Goal: Information Seeking & Learning: Learn about a topic

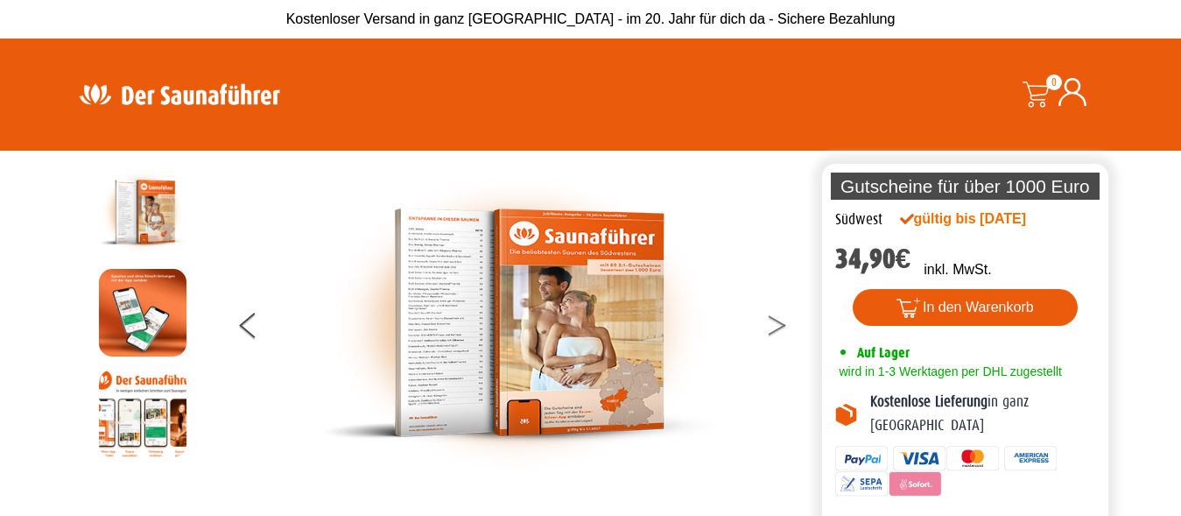
click at [771, 328] on button at bounding box center [788, 328] width 44 height 44
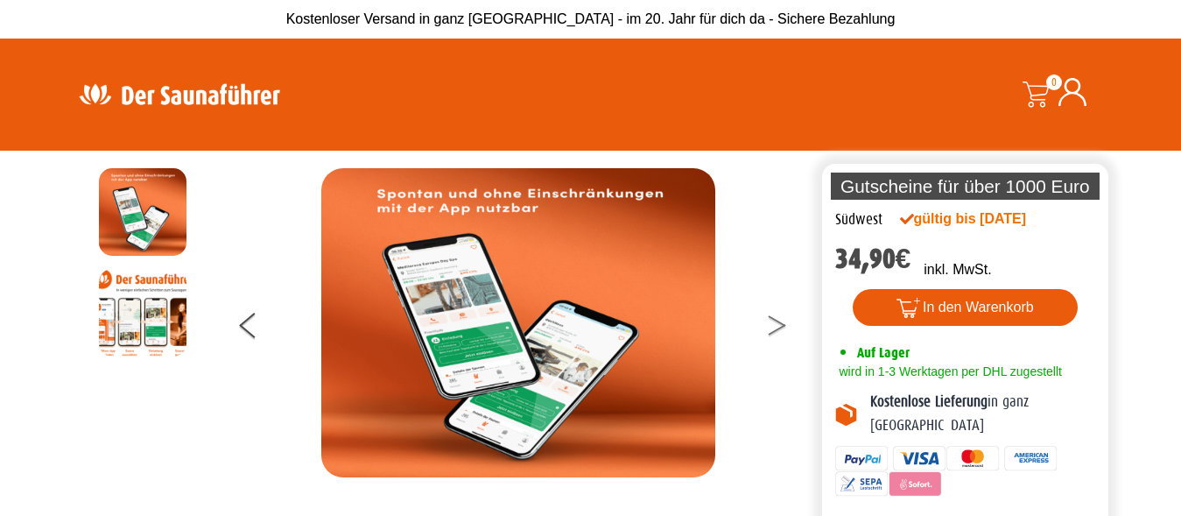
click at [771, 328] on button at bounding box center [788, 328] width 44 height 44
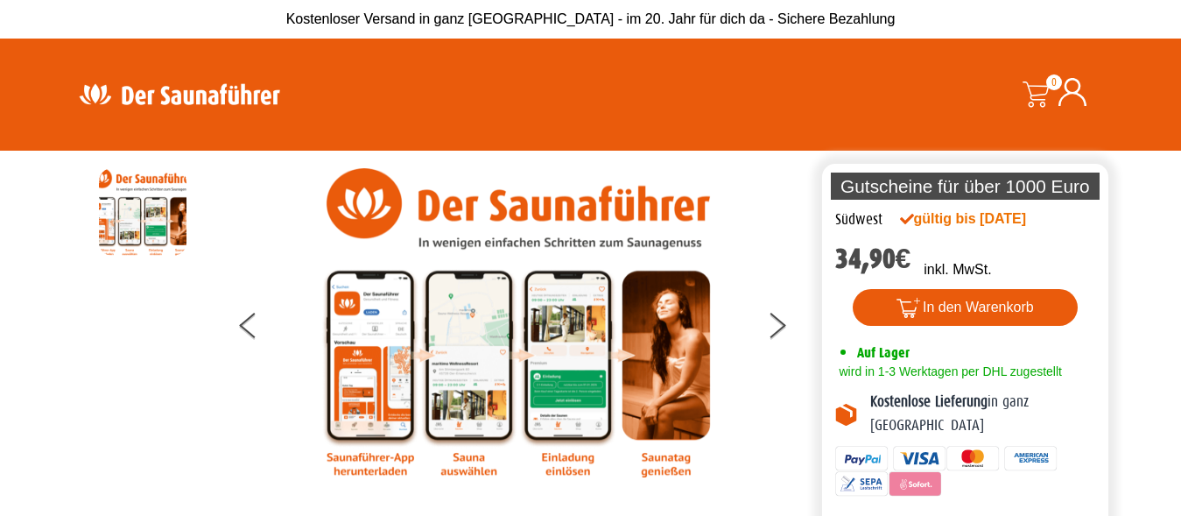
click at [348, 380] on img at bounding box center [518, 322] width 394 height 309
click at [482, 379] on img at bounding box center [518, 322] width 394 height 309
click at [772, 324] on button at bounding box center [788, 328] width 44 height 44
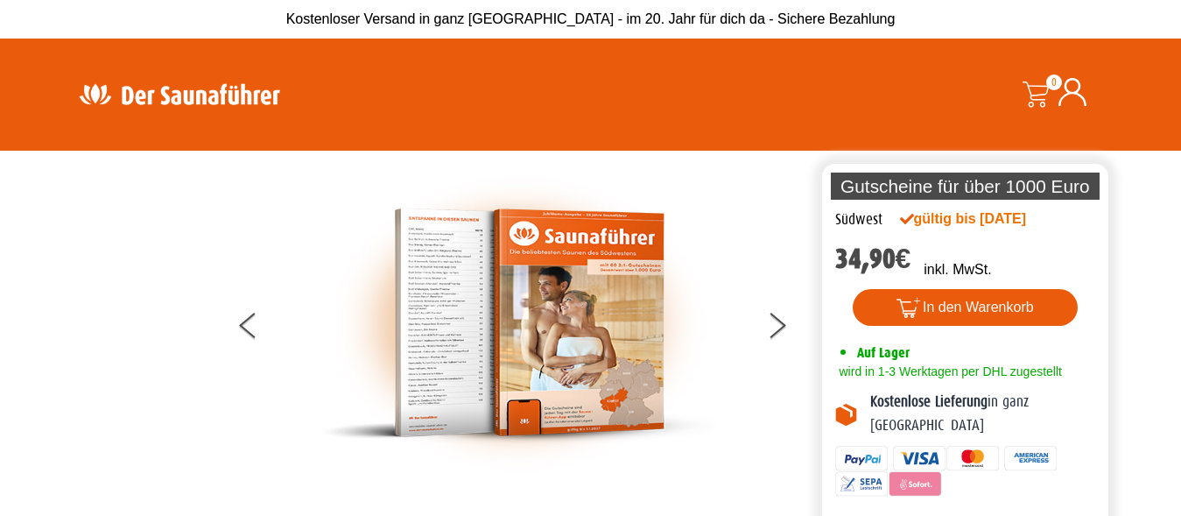
click at [469, 332] on img at bounding box center [518, 322] width 394 height 309
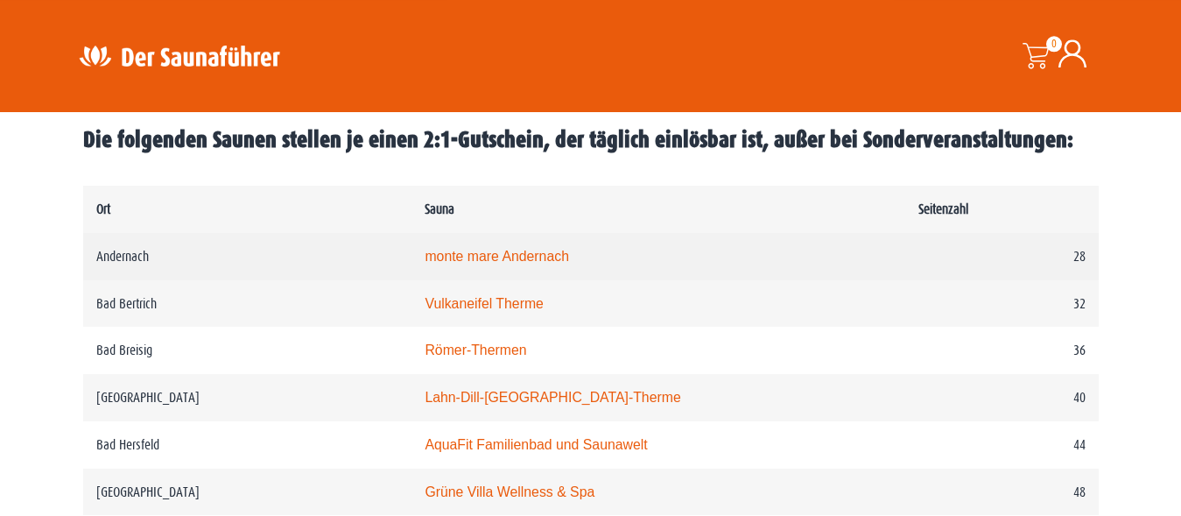
scroll to position [893, 0]
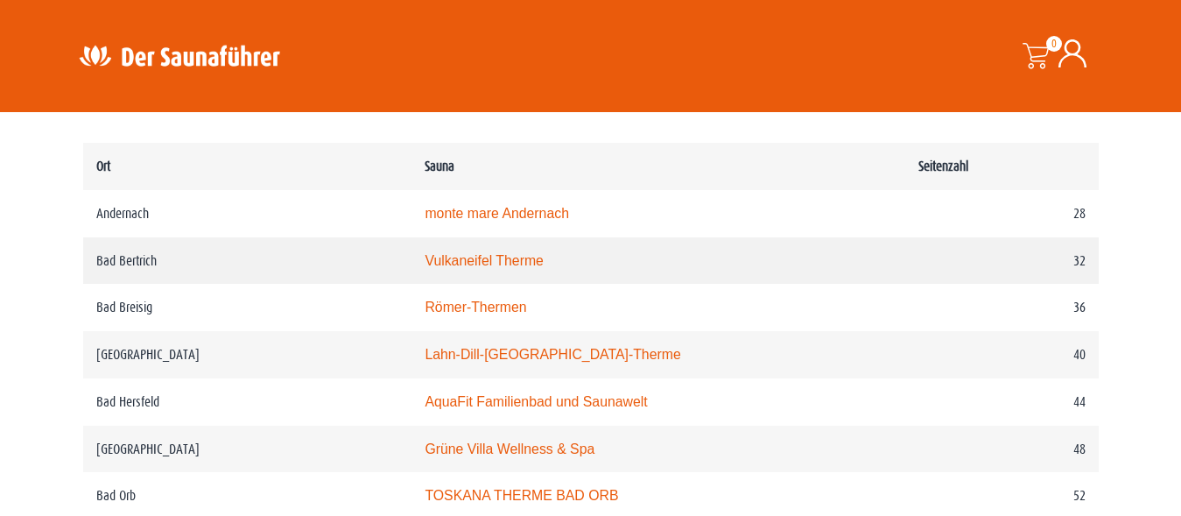
click at [428, 268] on link "Vulkaneifel Therme" at bounding box center [484, 260] width 119 height 15
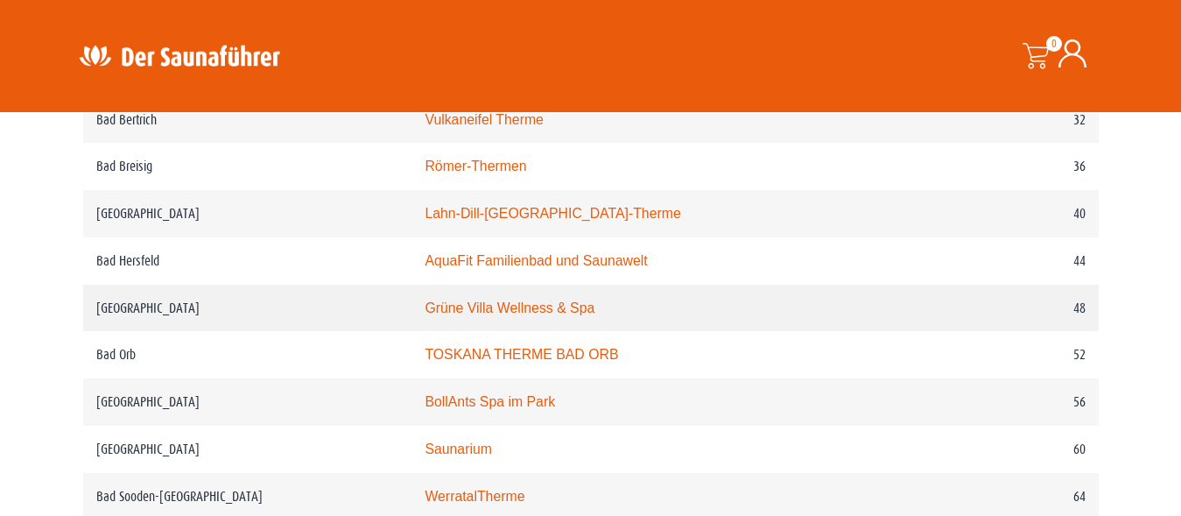
scroll to position [1072, 0]
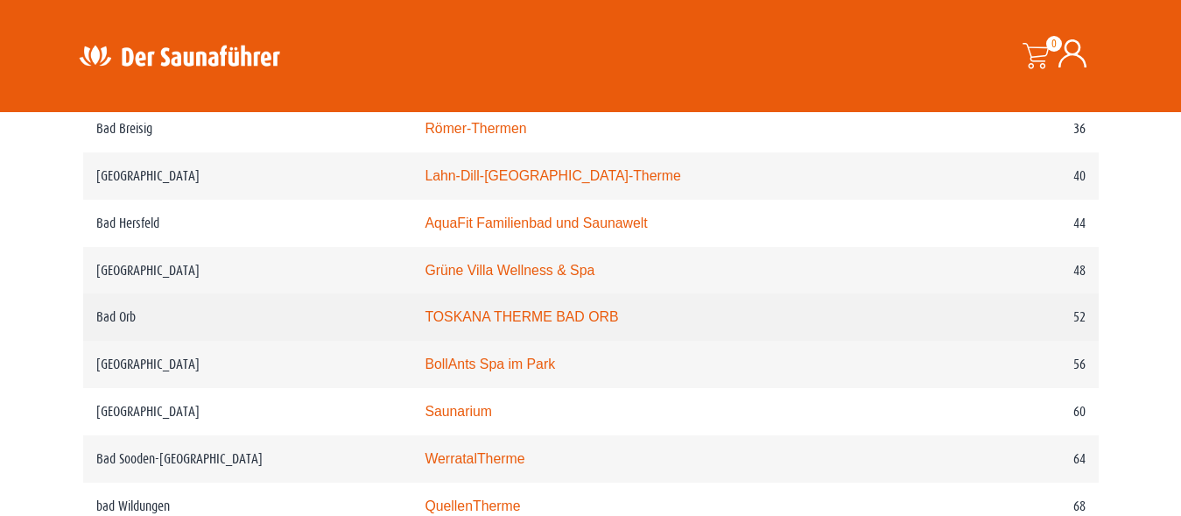
click at [498, 324] on link "TOSKANA THERME BAD ORB" at bounding box center [522, 316] width 194 height 15
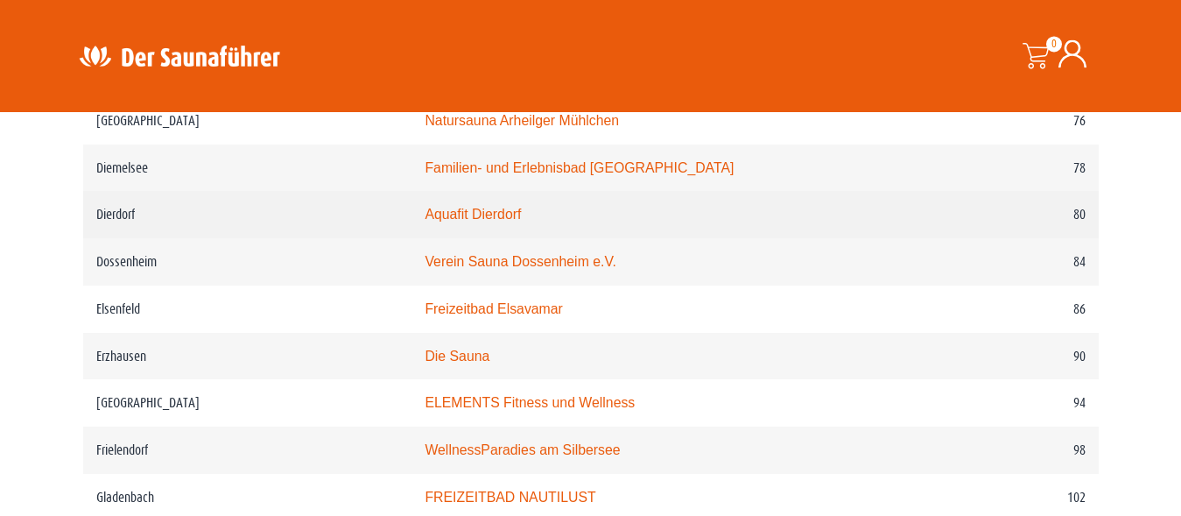
scroll to position [1608, 0]
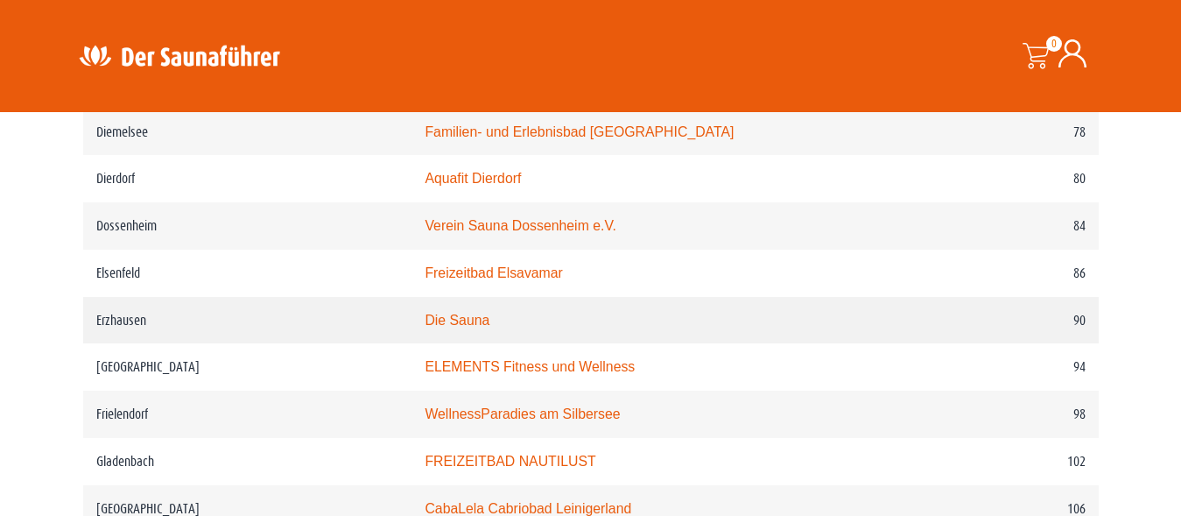
click at [425, 328] on link "Die Sauna" at bounding box center [457, 320] width 65 height 15
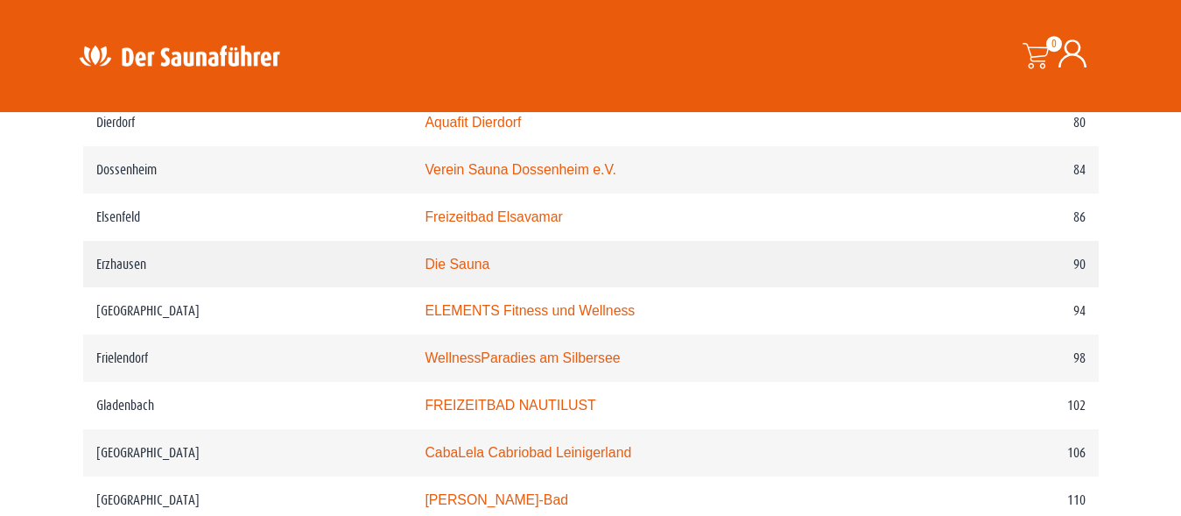
scroll to position [1697, 0]
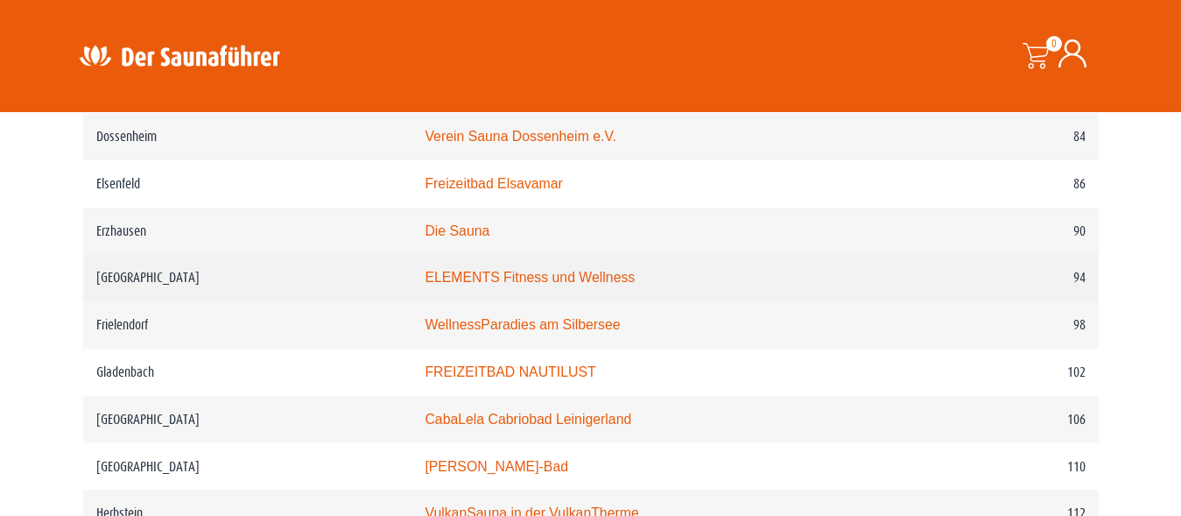
click at [476, 285] on link "ELEMENTS Fitness und Wellness" at bounding box center [530, 277] width 210 height 15
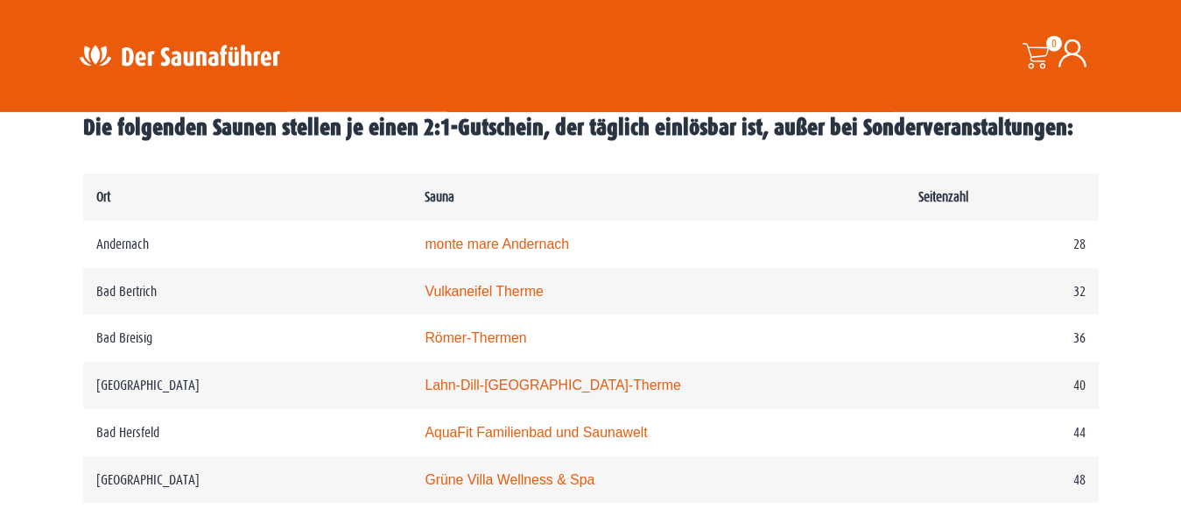
scroll to position [893, 0]
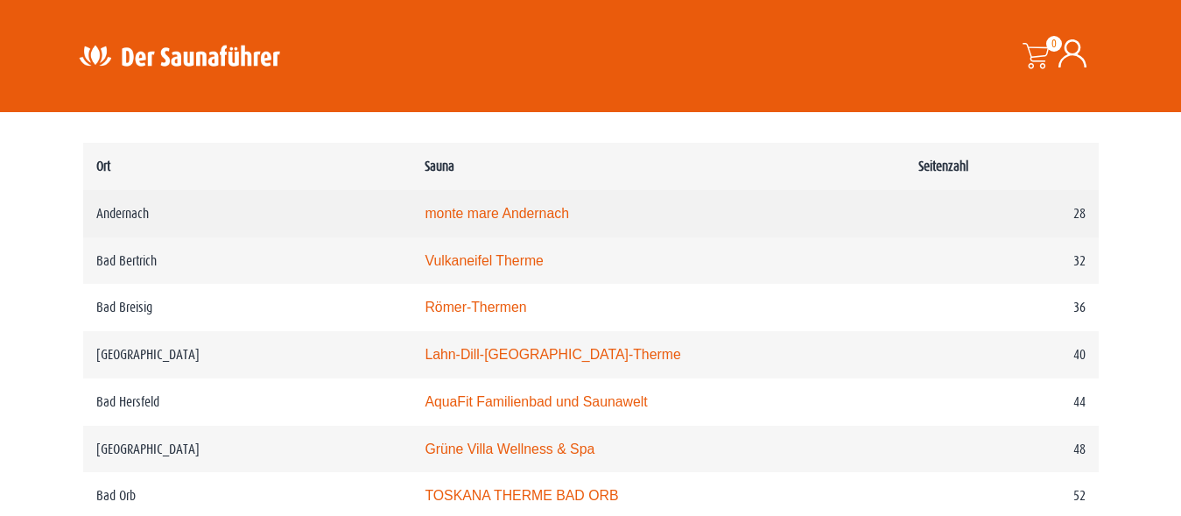
click at [440, 221] on link "monte mare Andernach" at bounding box center [497, 213] width 144 height 15
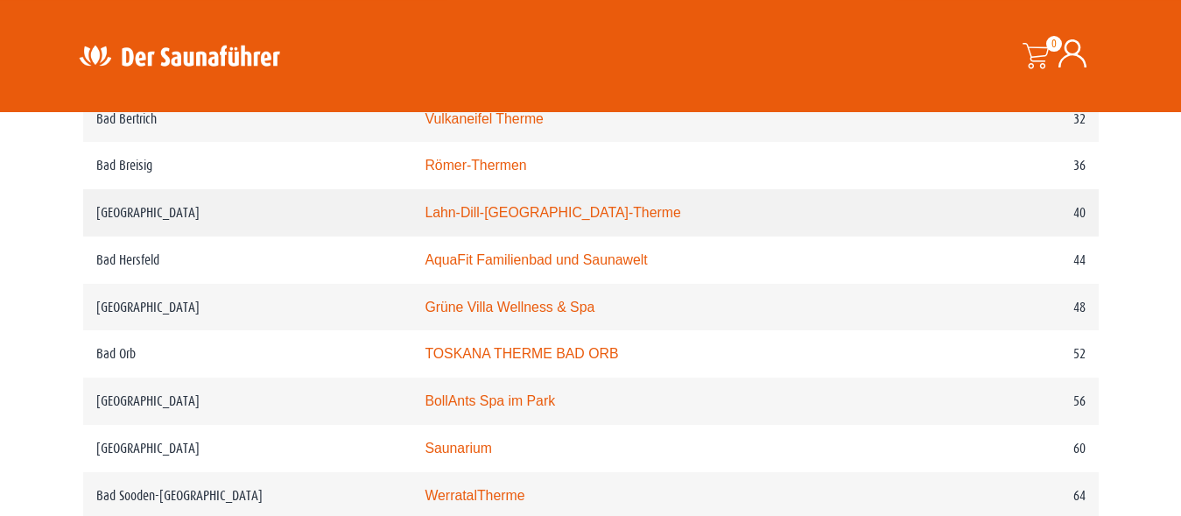
scroll to position [1072, 0]
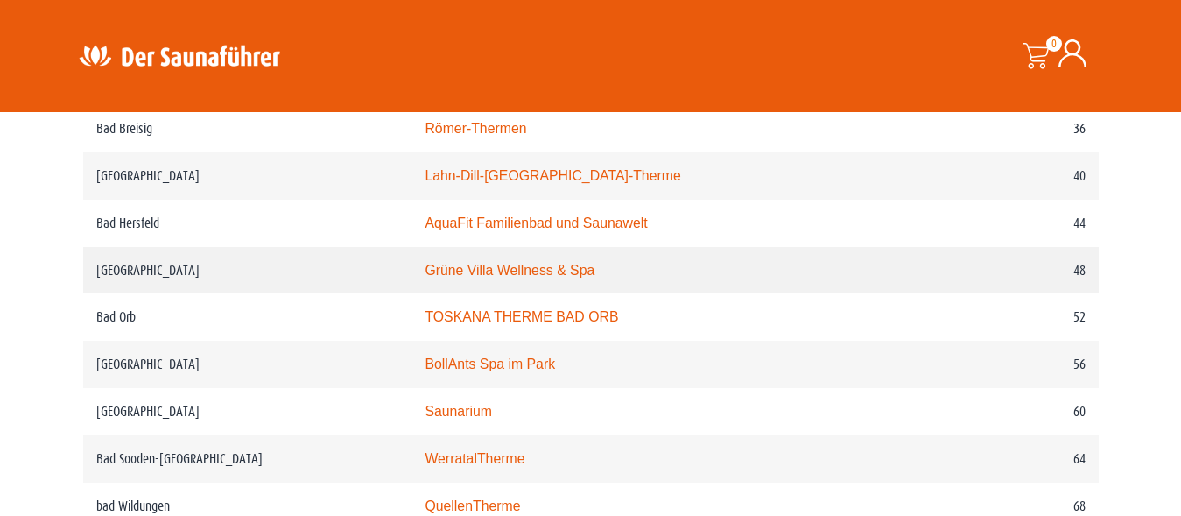
click at [473, 278] on link "Grüne Villa Wellness & Spa" at bounding box center [510, 270] width 170 height 15
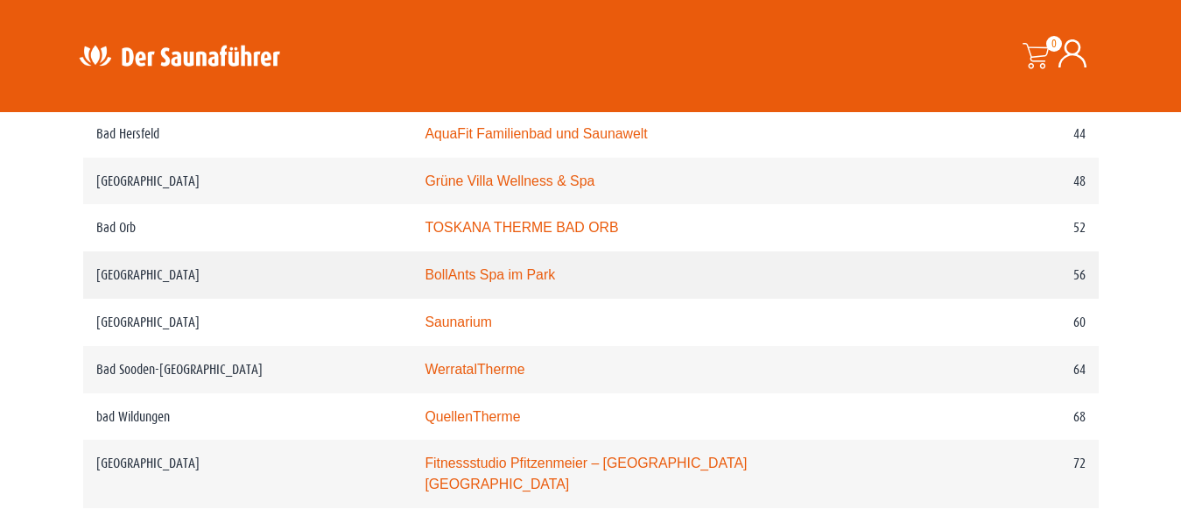
scroll to position [1250, 0]
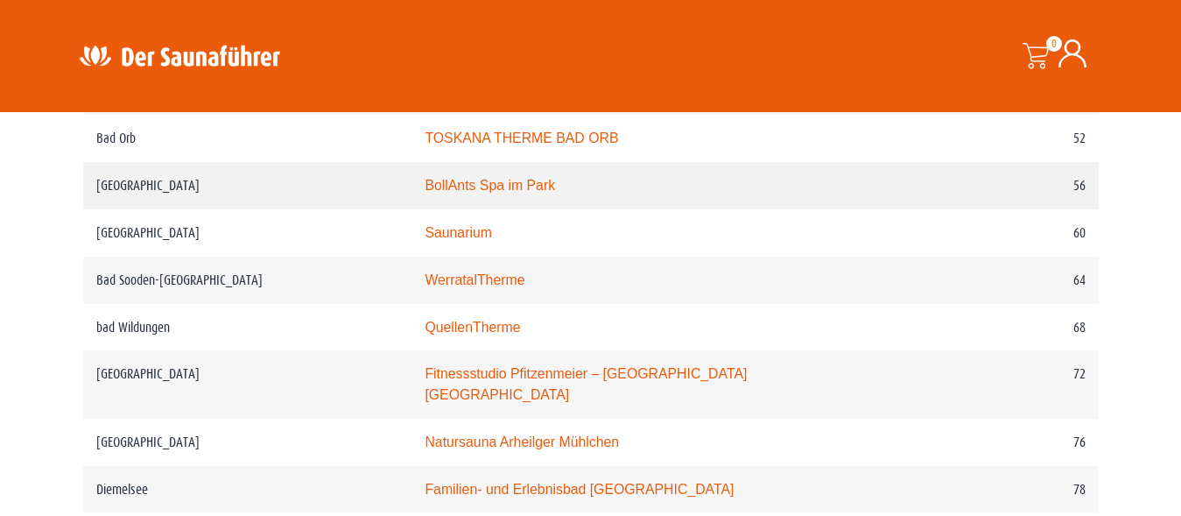
click at [425, 193] on link "BollAnts Spa im Park" at bounding box center [490, 185] width 130 height 15
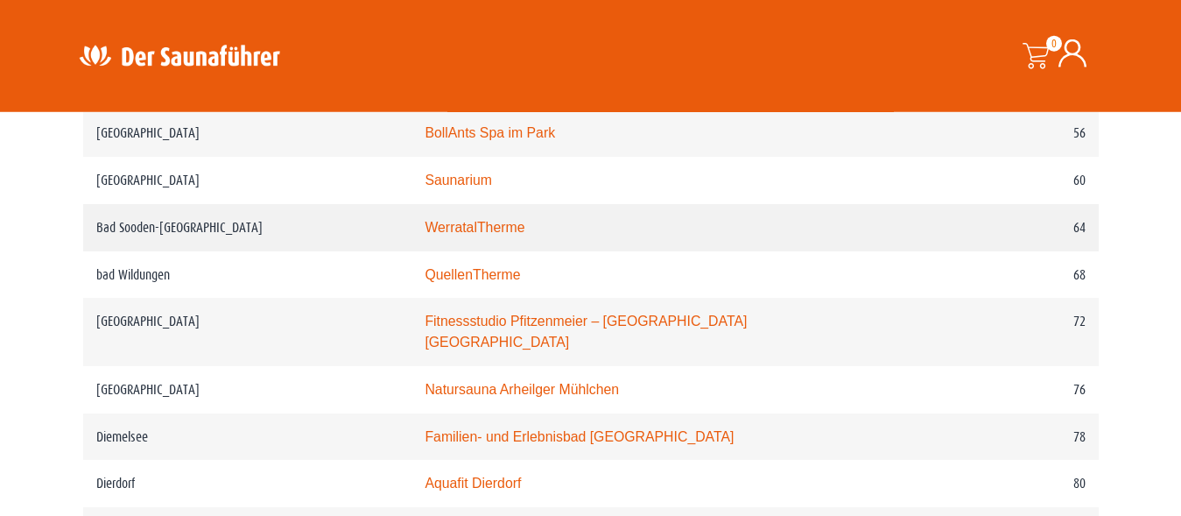
scroll to position [1340, 0]
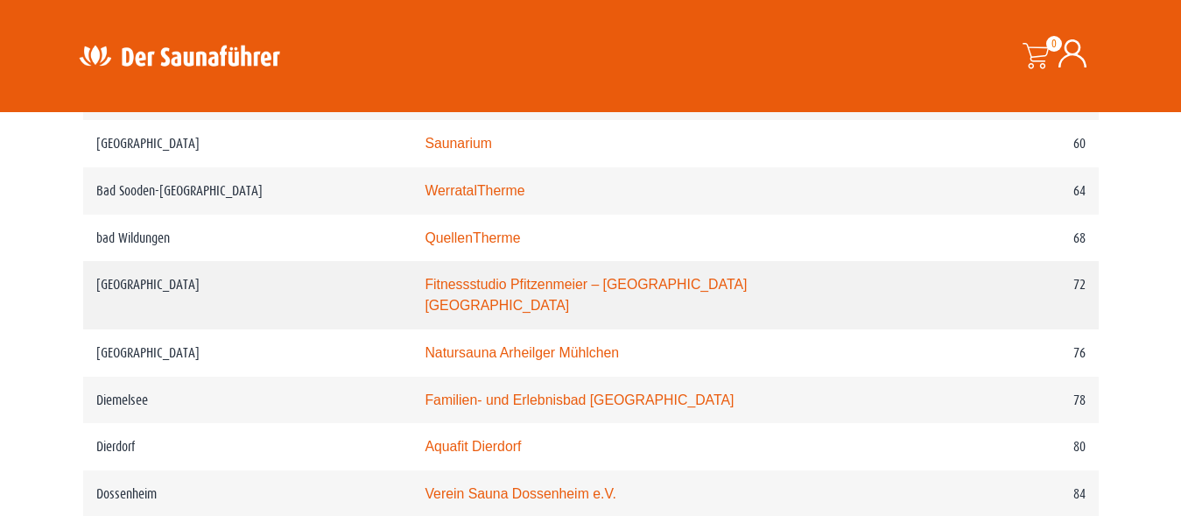
click at [558, 313] on link "Fitnessstudio Pfitzenmeier – Premium Resort Bensheim" at bounding box center [586, 295] width 322 height 36
click at [453, 313] on link "Fitnessstudio Pfitzenmeier – Premium Resort Bensheim" at bounding box center [586, 295] width 322 height 36
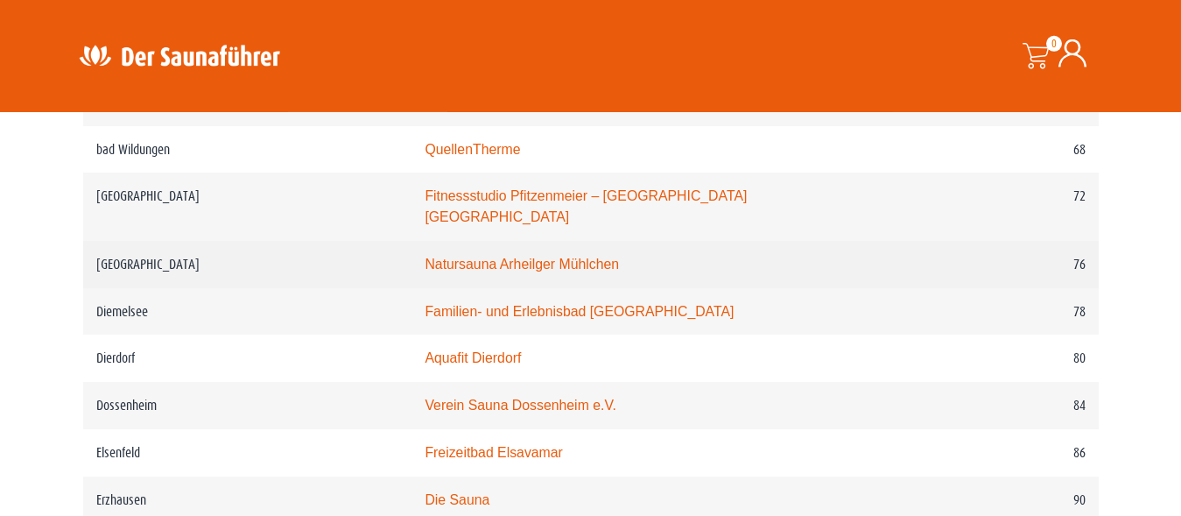
scroll to position [1429, 0]
click at [470, 287] on td "Natursauna Arheilger Mühlchen" at bounding box center [658, 263] width 493 height 47
click at [469, 271] on link "Natursauna Arheilger Mühlchen" at bounding box center [522, 263] width 194 height 15
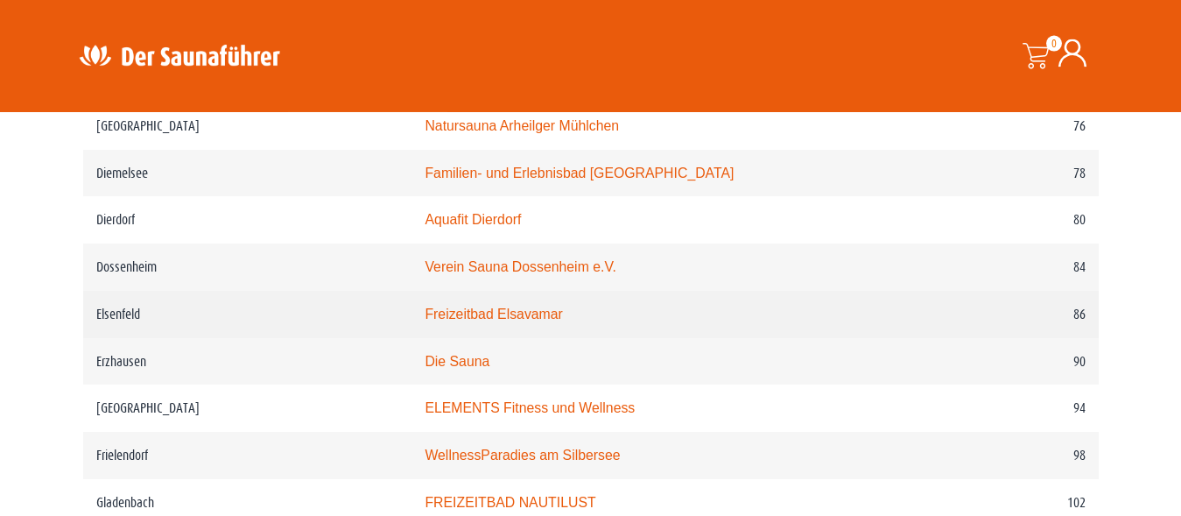
scroll to position [1608, 0]
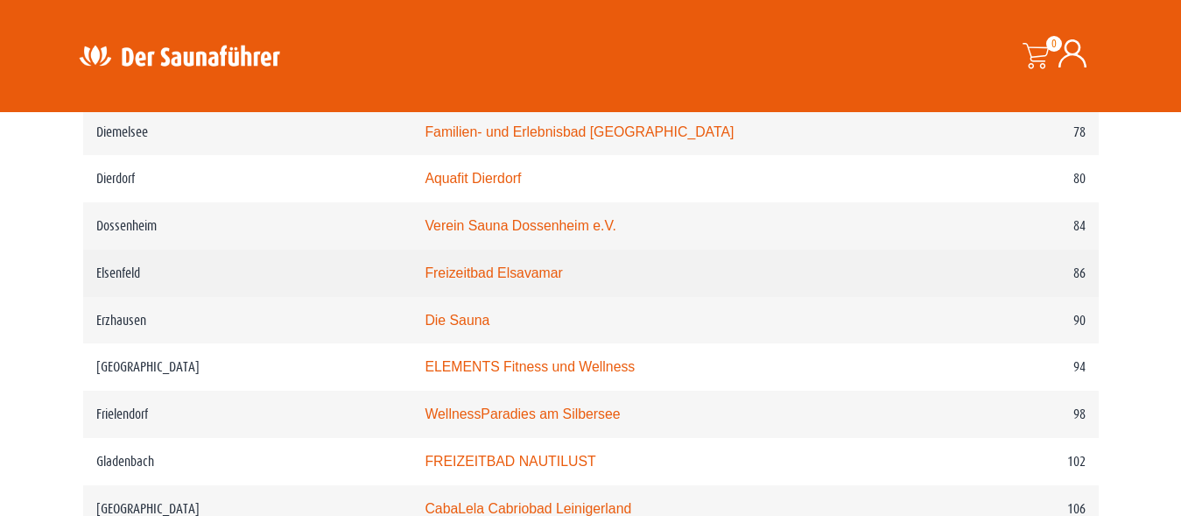
click at [425, 280] on link "Freizeitbad Elsavamar" at bounding box center [493, 272] width 137 height 15
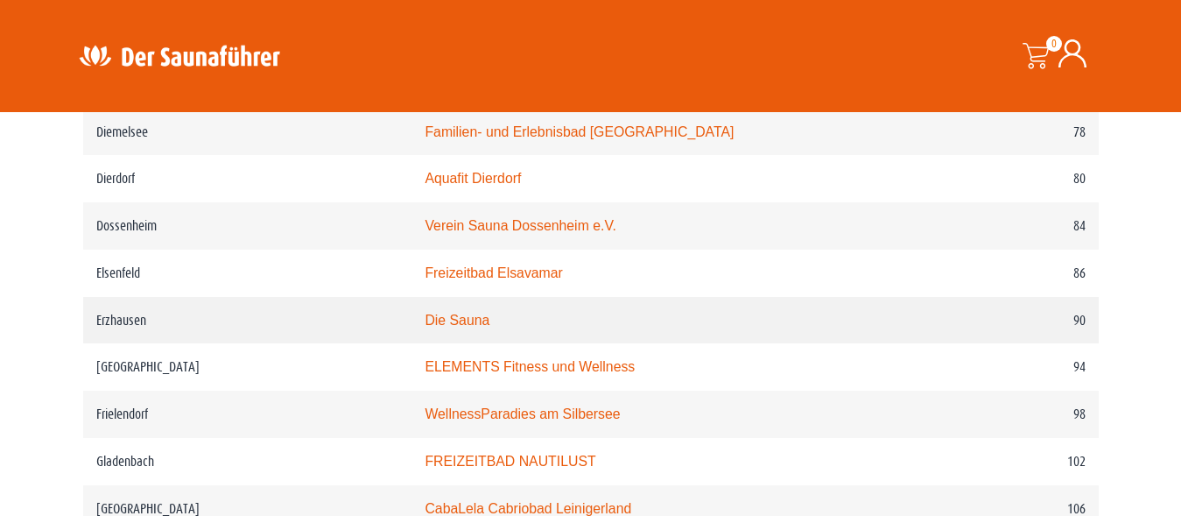
click at [425, 328] on link "Die Sauna" at bounding box center [457, 320] width 65 height 15
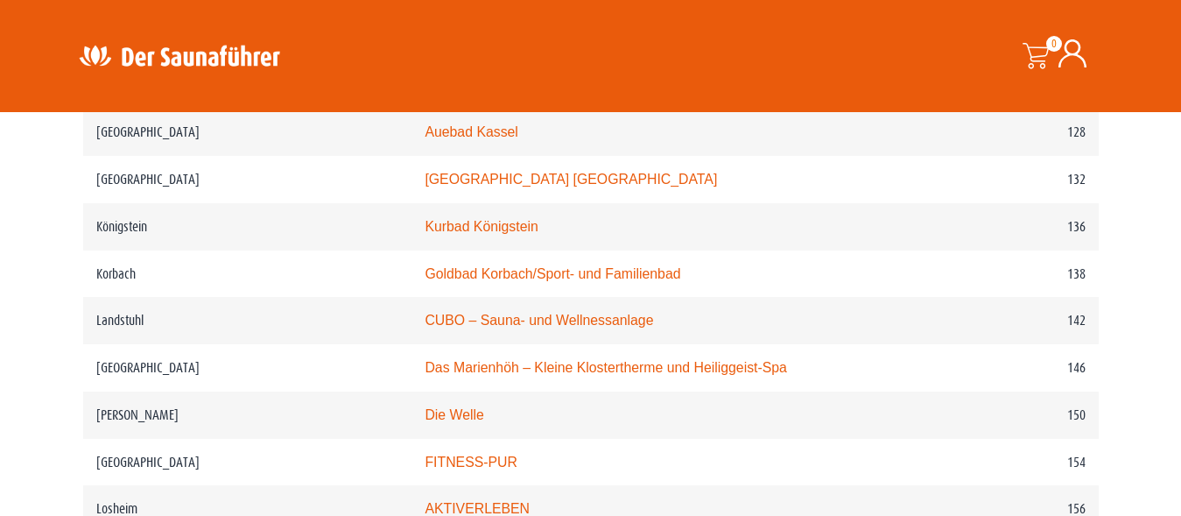
scroll to position [2322, 0]
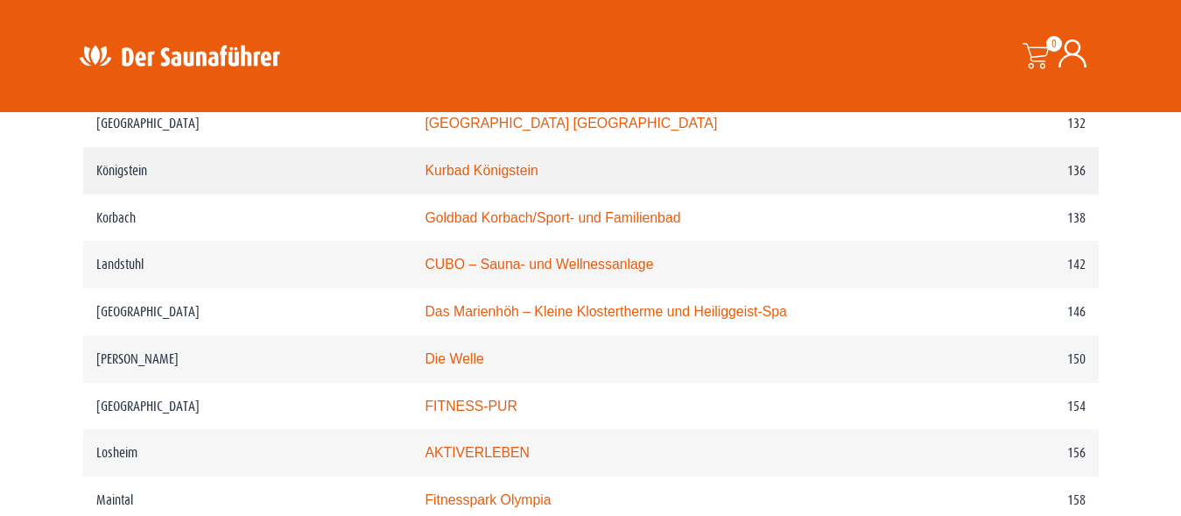
click at [425, 178] on link "Kurbad Königstein" at bounding box center [481, 170] width 113 height 15
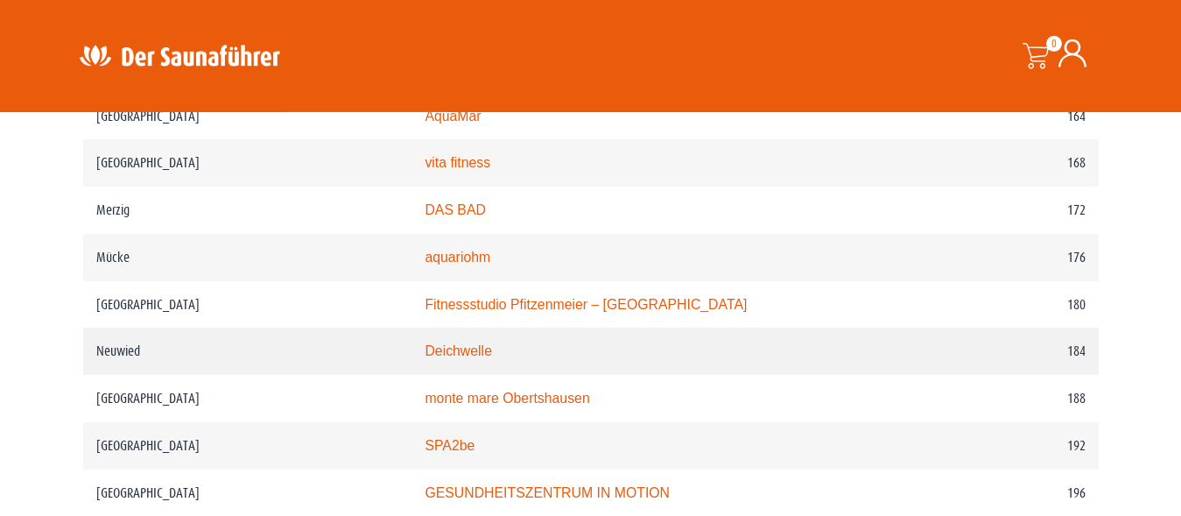
scroll to position [2858, 0]
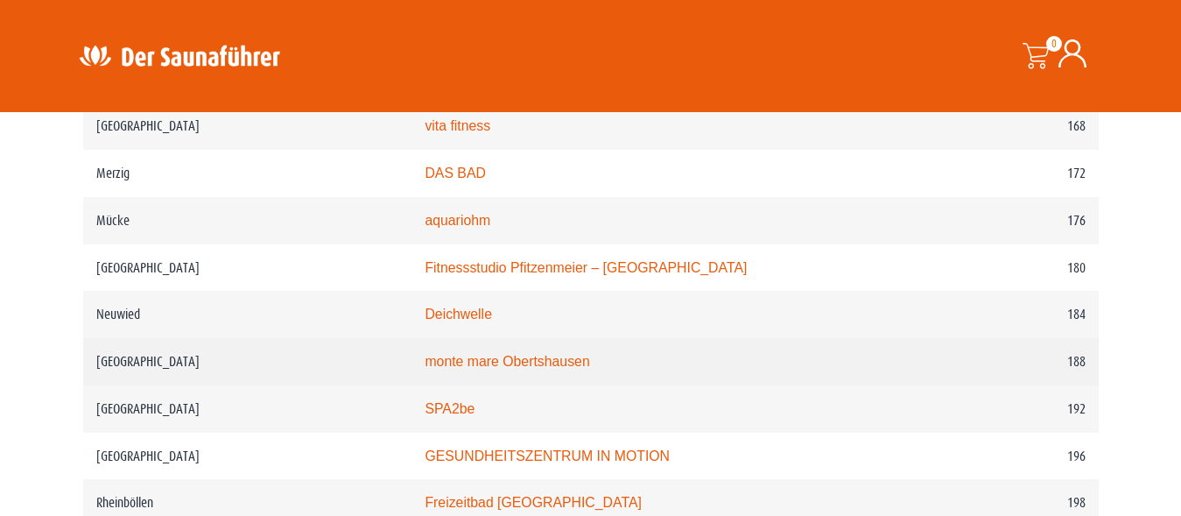
click at [446, 365] on link "monte mare Obertshausen" at bounding box center [507, 361] width 165 height 15
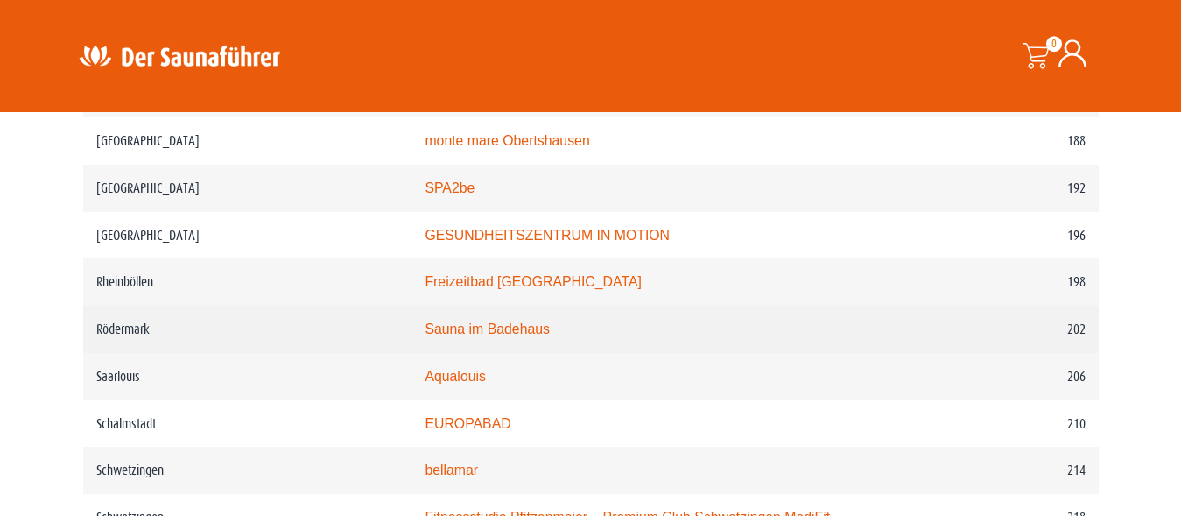
scroll to position [3126, 0]
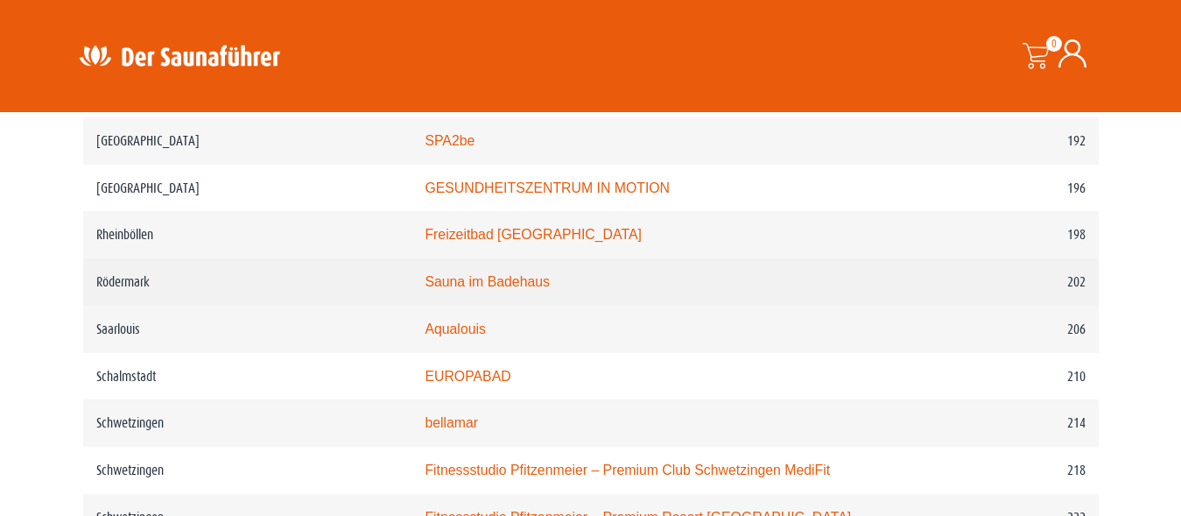
click at [425, 285] on link "Sauna im Badehaus" at bounding box center [487, 281] width 125 height 15
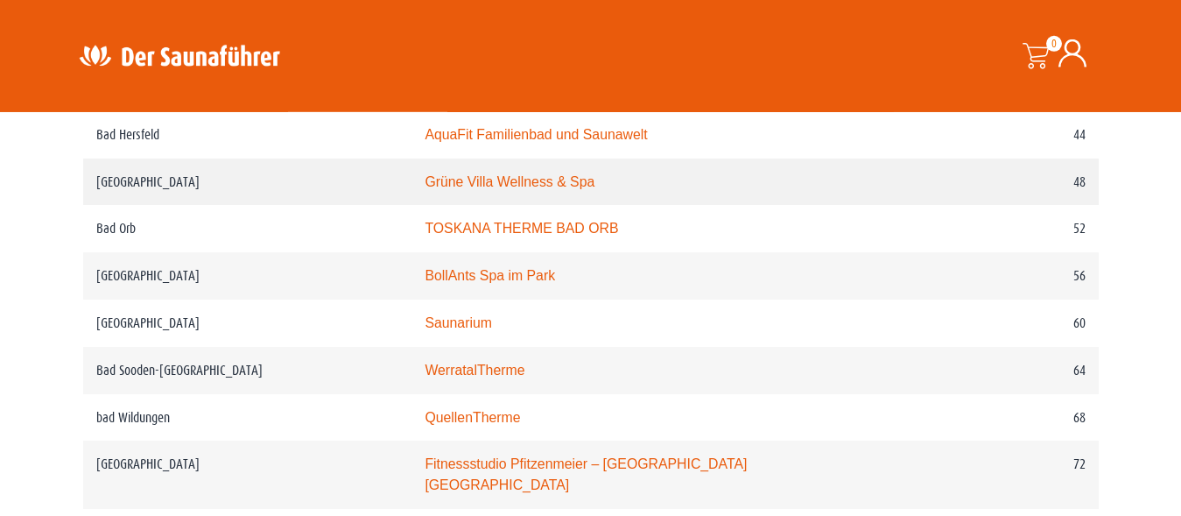
scroll to position [1161, 0]
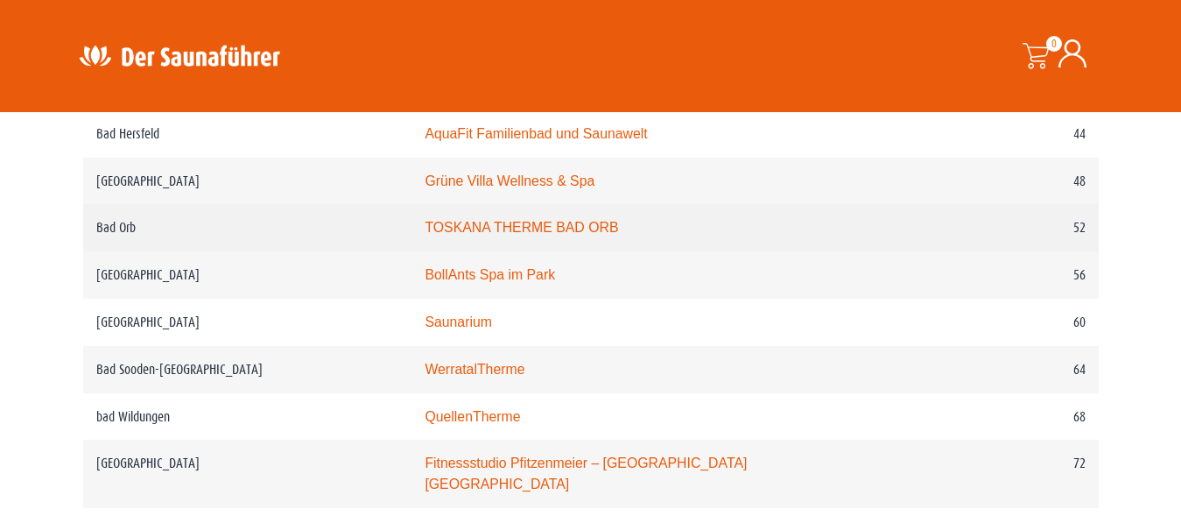
click at [454, 235] on link "TOSKANA THERME BAD ORB" at bounding box center [522, 227] width 194 height 15
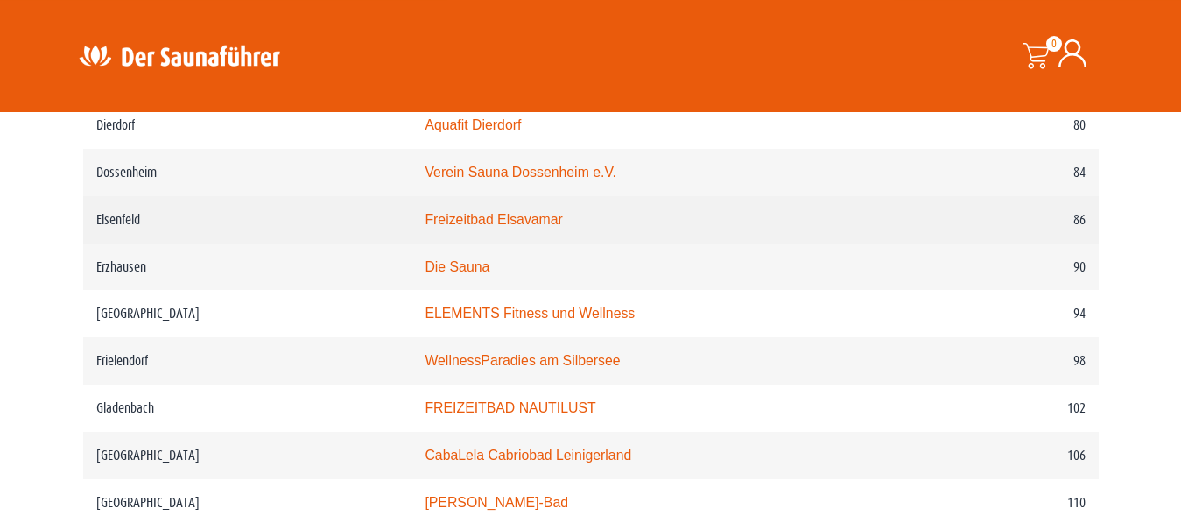
scroll to position [1697, 0]
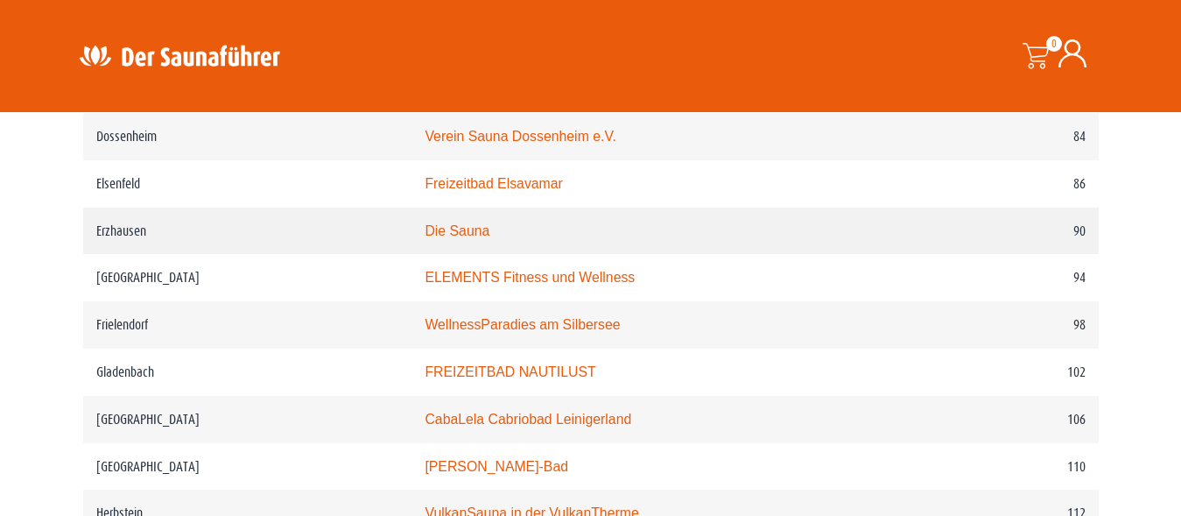
click at [425, 238] on link "Die Sauna" at bounding box center [457, 230] width 65 height 15
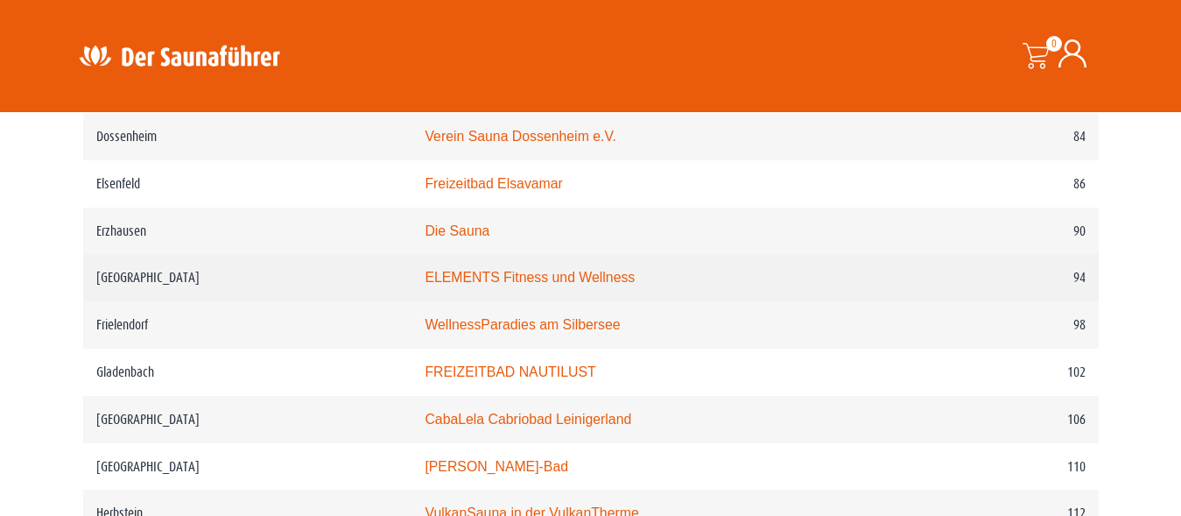
click at [483, 285] on link "ELEMENTS Fitness und Wellness" at bounding box center [530, 277] width 210 height 15
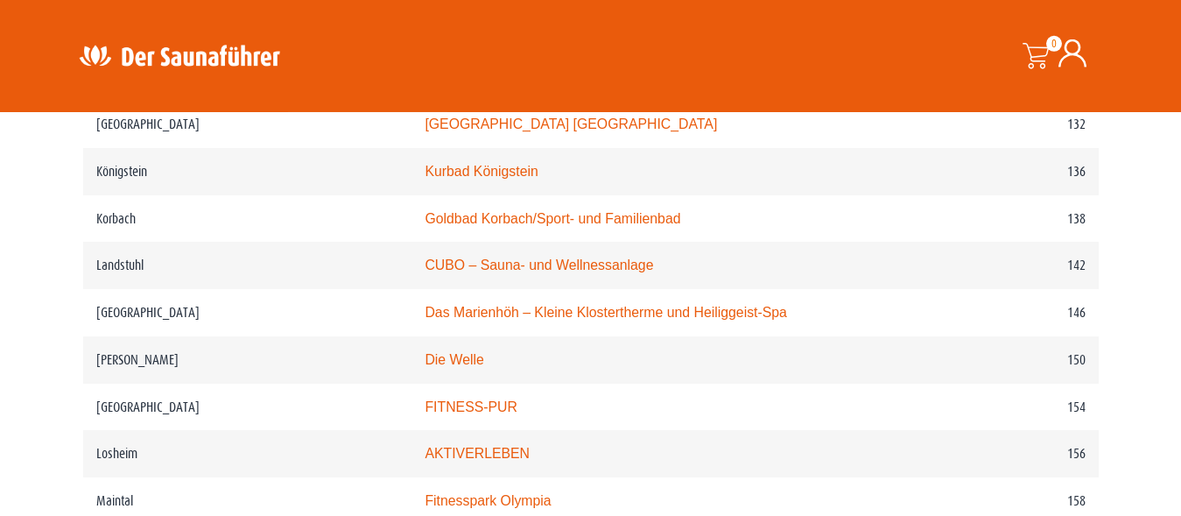
scroll to position [2322, 0]
click at [425, 178] on link "Kurbad Königstein" at bounding box center [481, 170] width 113 height 15
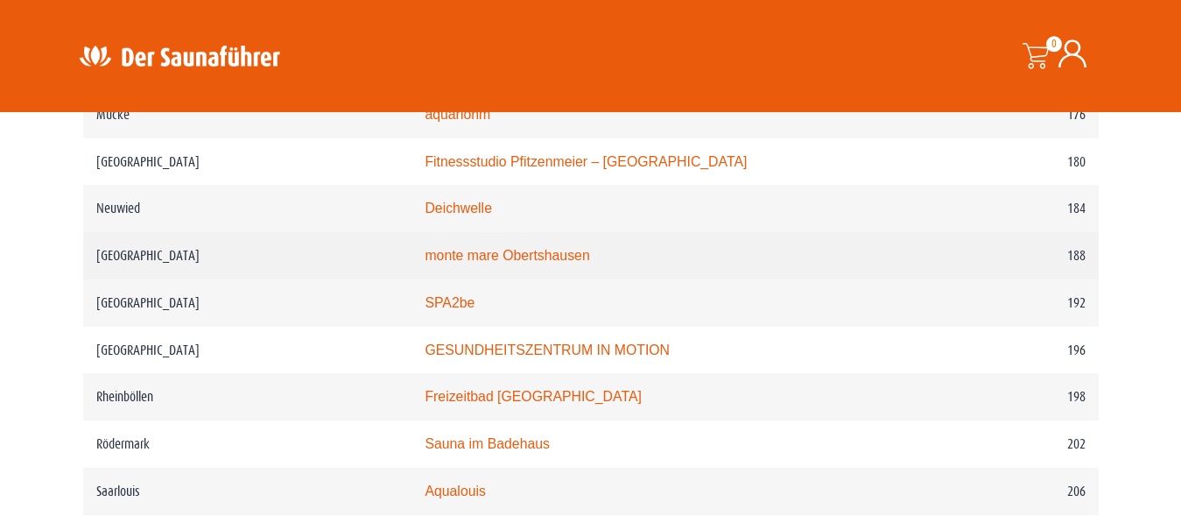
scroll to position [3037, 0]
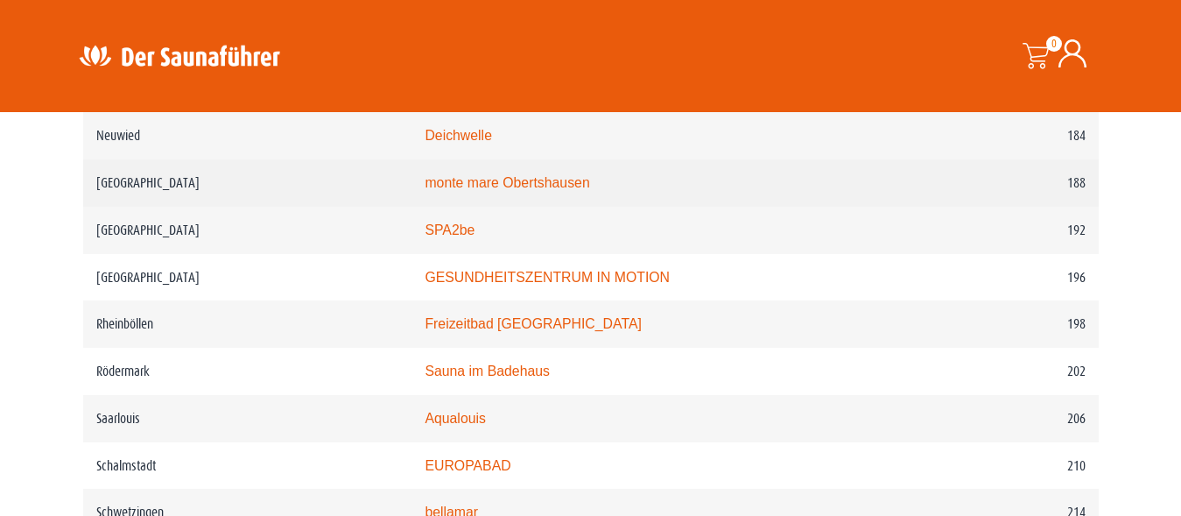
click at [433, 190] on link "monte mare Obertshausen" at bounding box center [507, 182] width 165 height 15
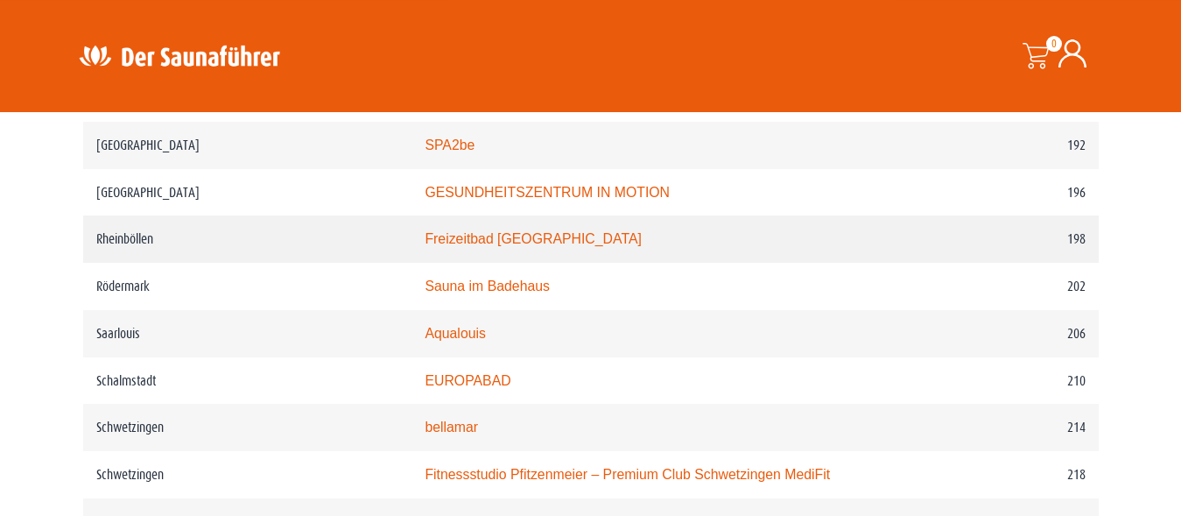
scroll to position [3126, 0]
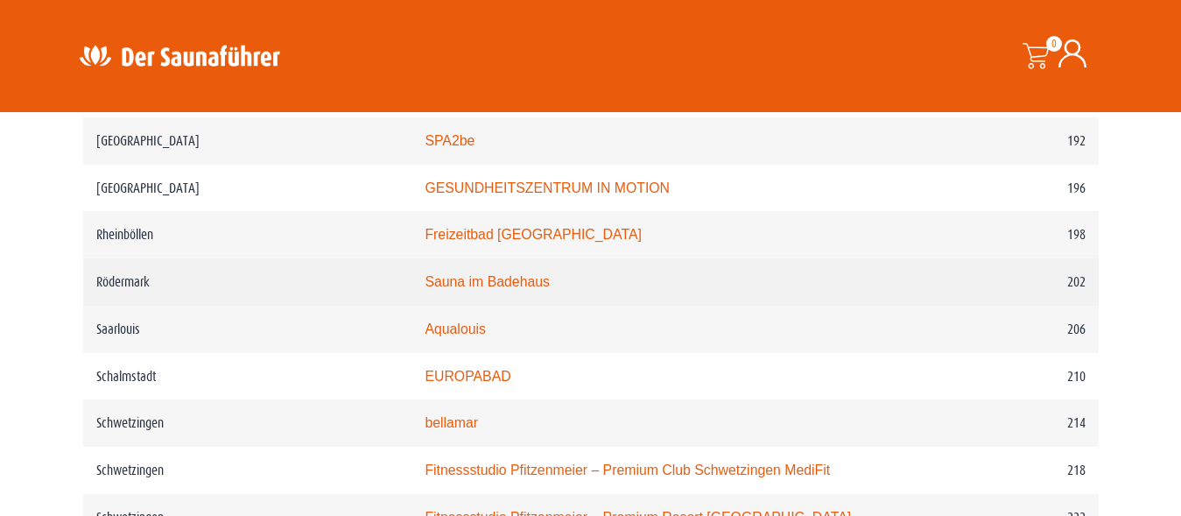
click at [435, 289] on link "Sauna im Badehaus" at bounding box center [487, 281] width 125 height 15
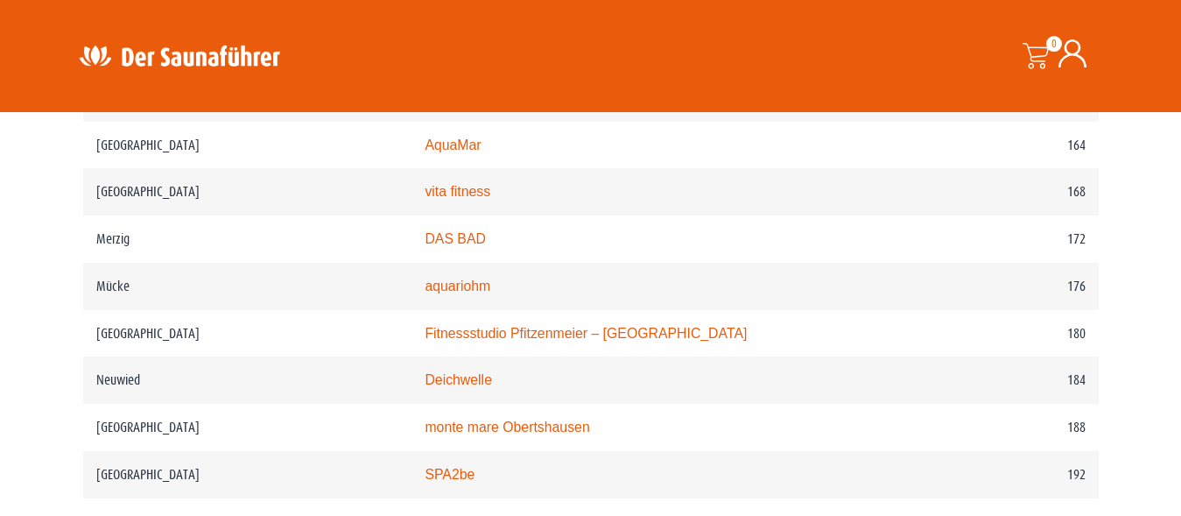
scroll to position [2680, 0]
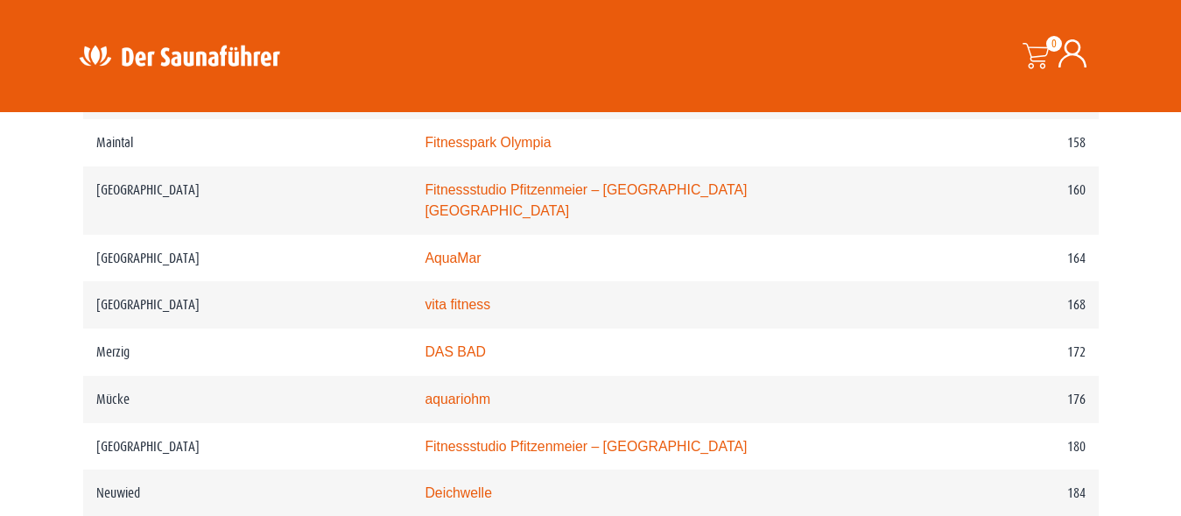
click at [164, 56] on img at bounding box center [180, 56] width 228 height 34
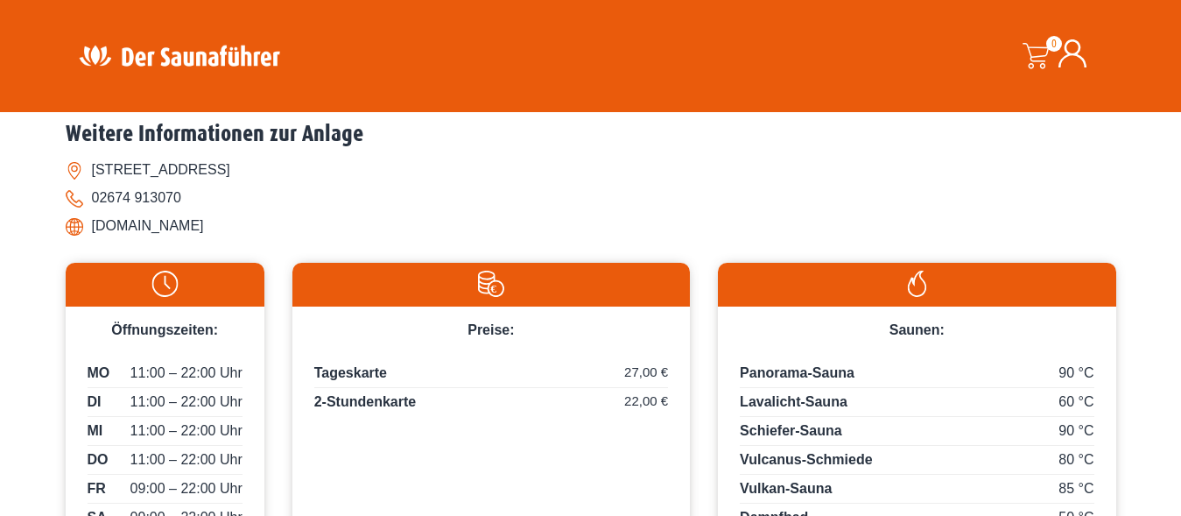
scroll to position [804, 0]
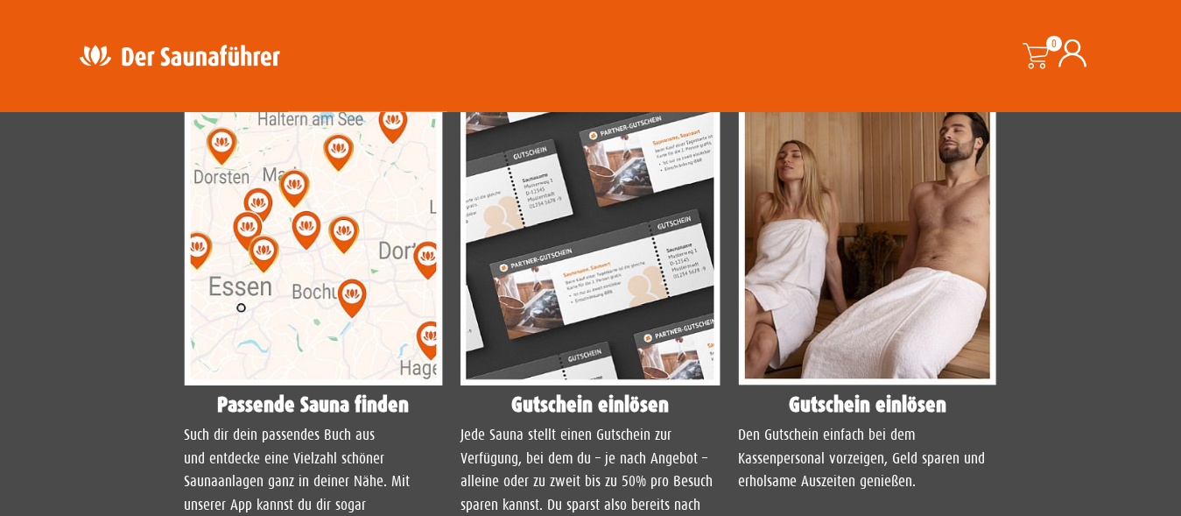
scroll to position [1429, 0]
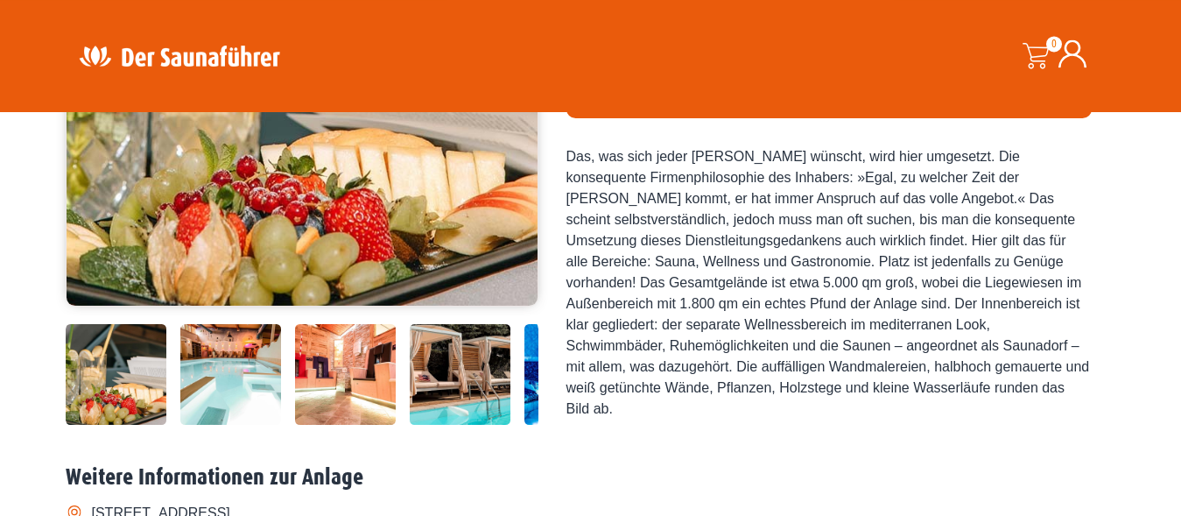
scroll to position [268, 0]
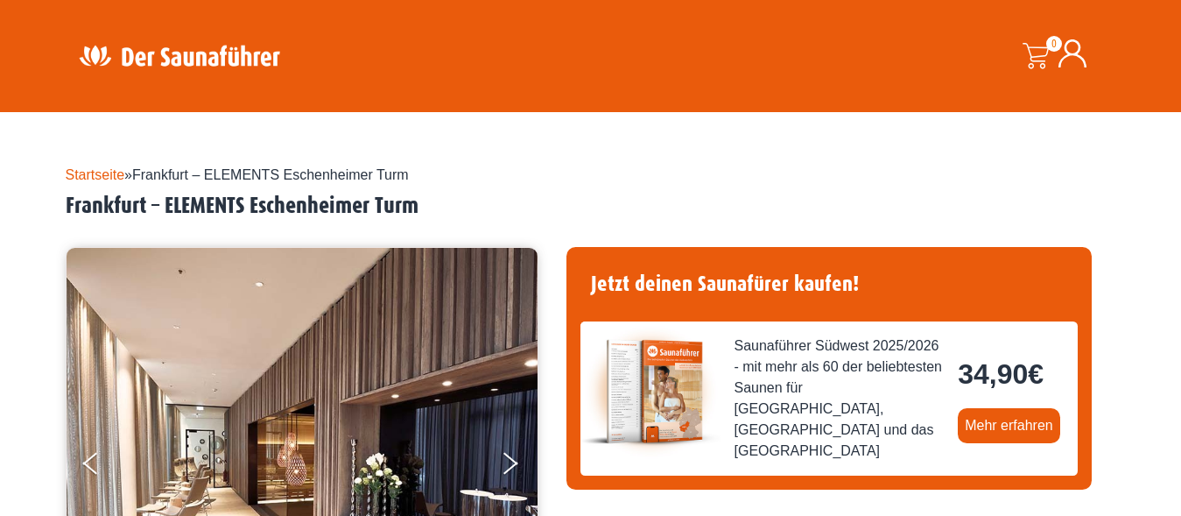
scroll to position [268, 0]
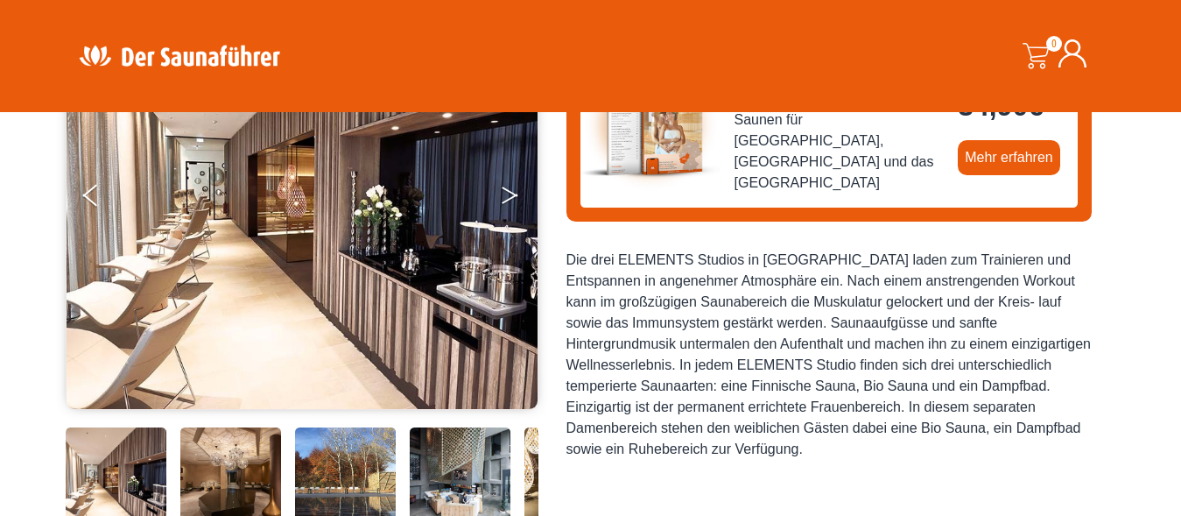
click at [512, 190] on button "Next" at bounding box center [522, 199] width 44 height 44
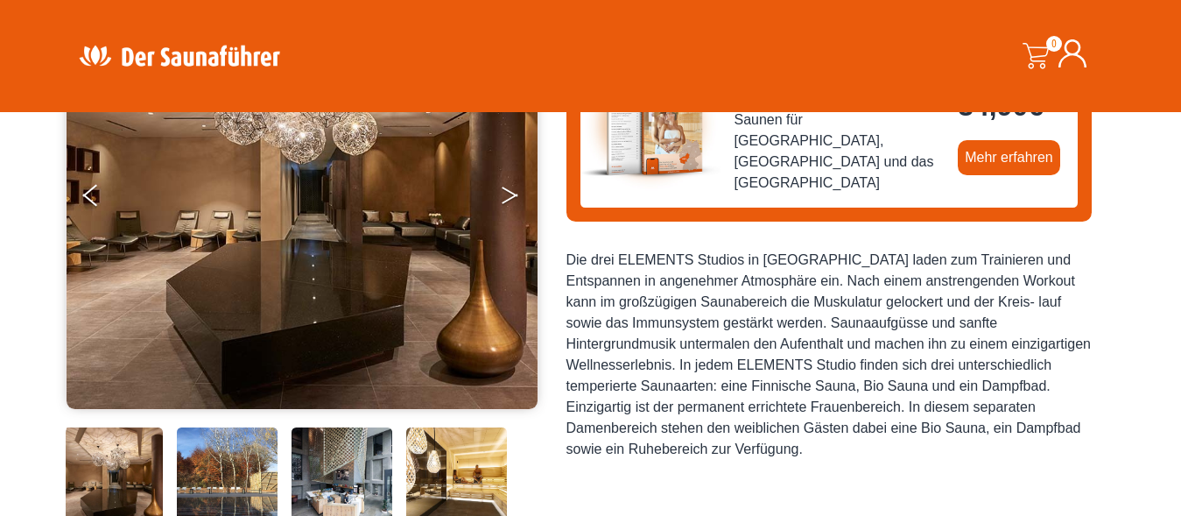
click at [513, 189] on button "Next" at bounding box center [522, 199] width 44 height 44
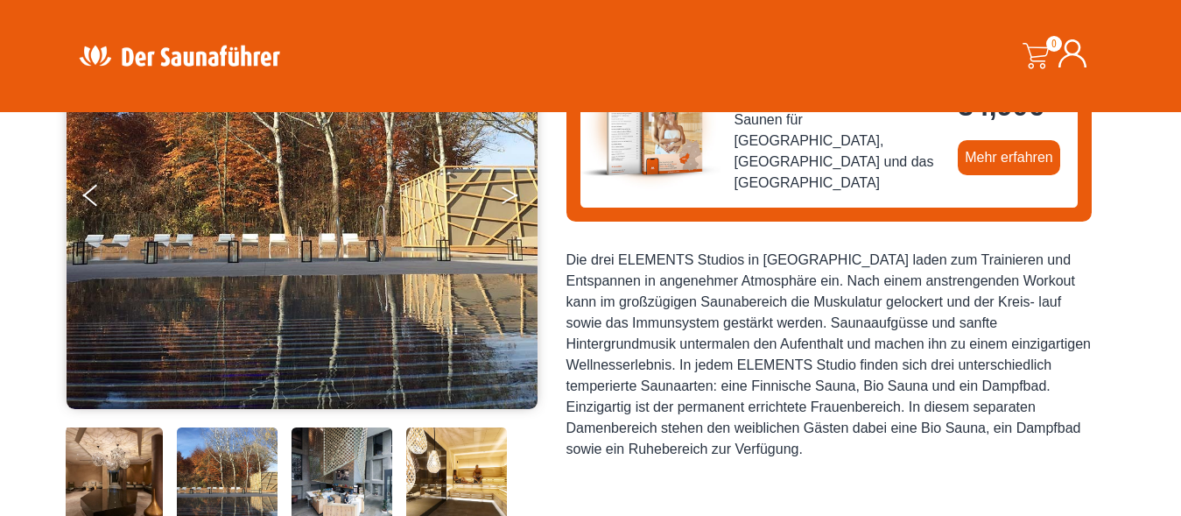
click at [513, 194] on icon "Next" at bounding box center [510, 192] width 16 height 11
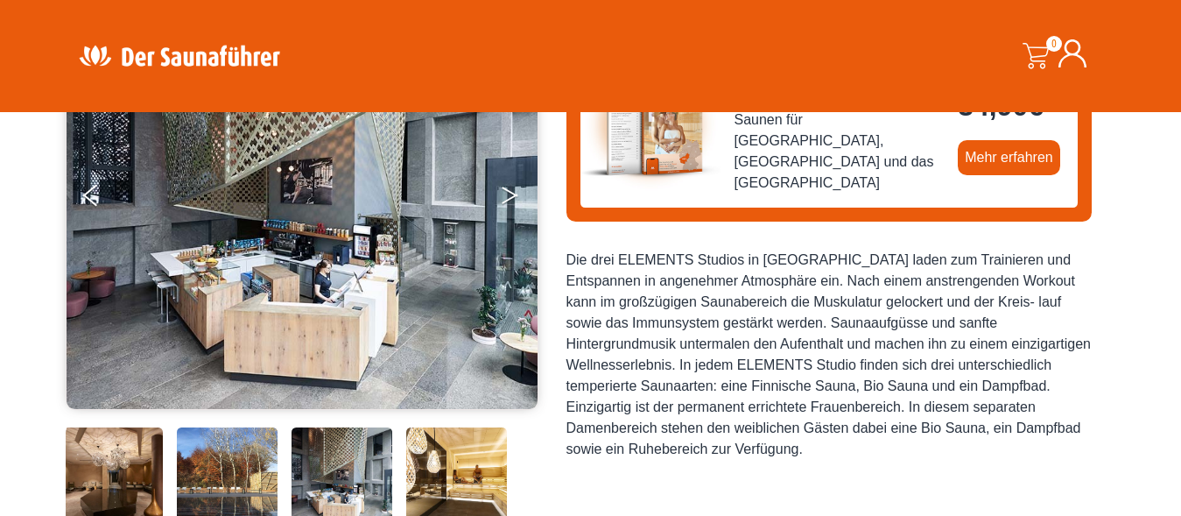
click at [513, 194] on icon "Next" at bounding box center [510, 192] width 16 height 11
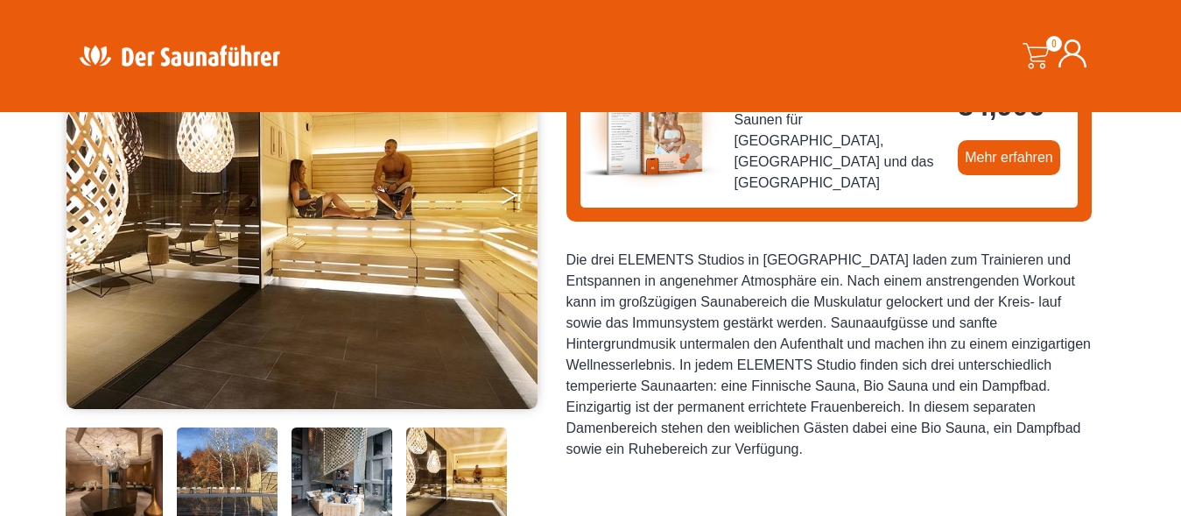
click at [513, 194] on icon "Next" at bounding box center [510, 192] width 16 height 11
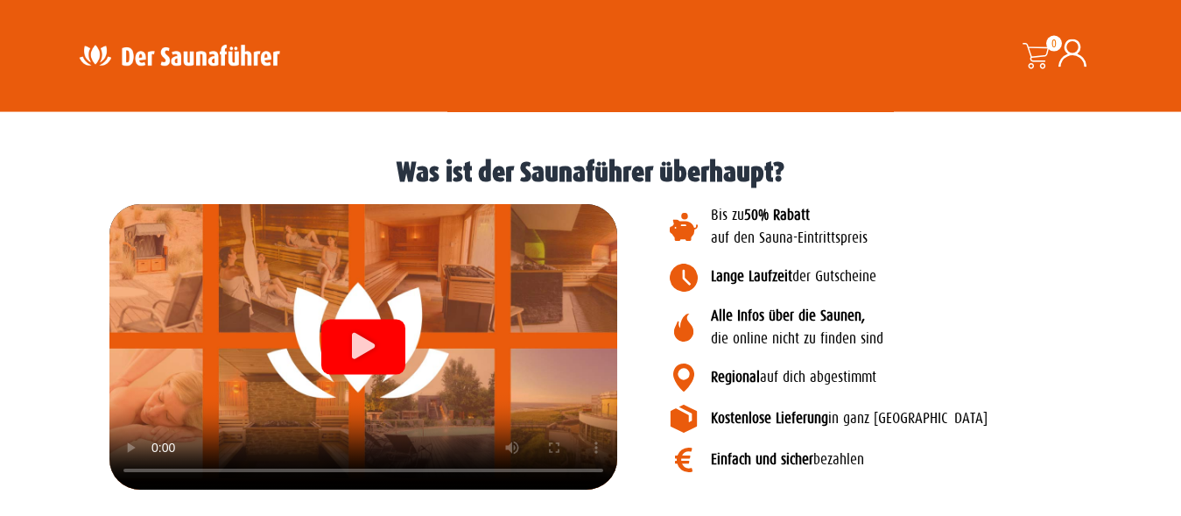
scroll to position [1786, 0]
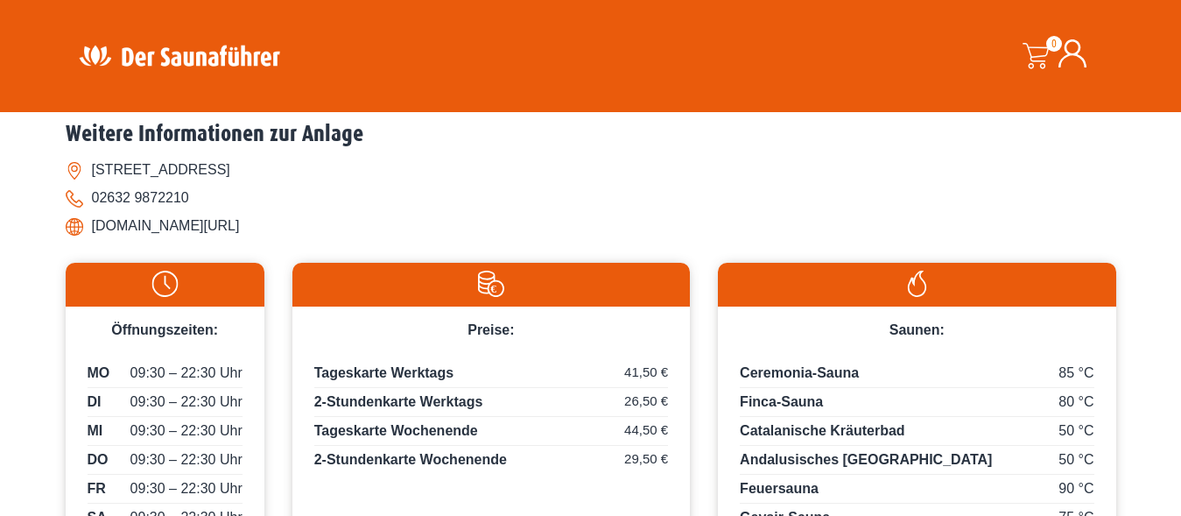
scroll to position [804, 0]
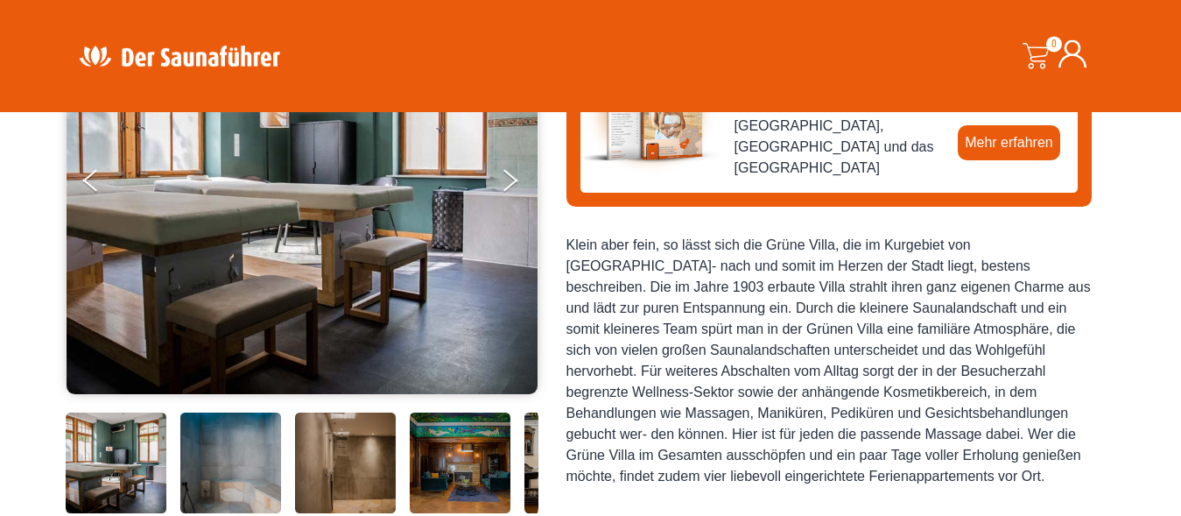
scroll to position [179, 0]
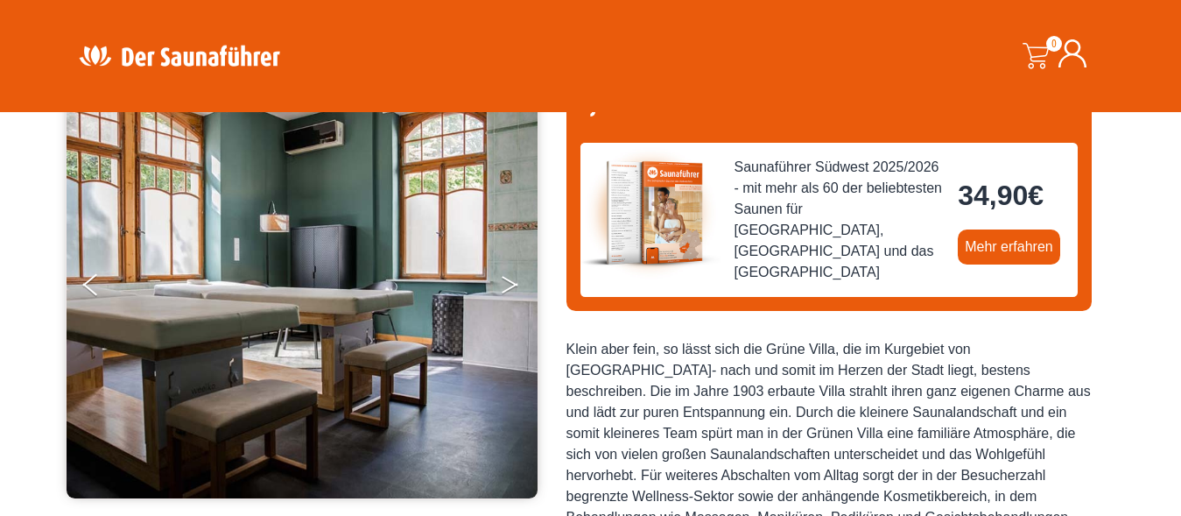
click at [503, 287] on button "Next" at bounding box center [522, 288] width 44 height 44
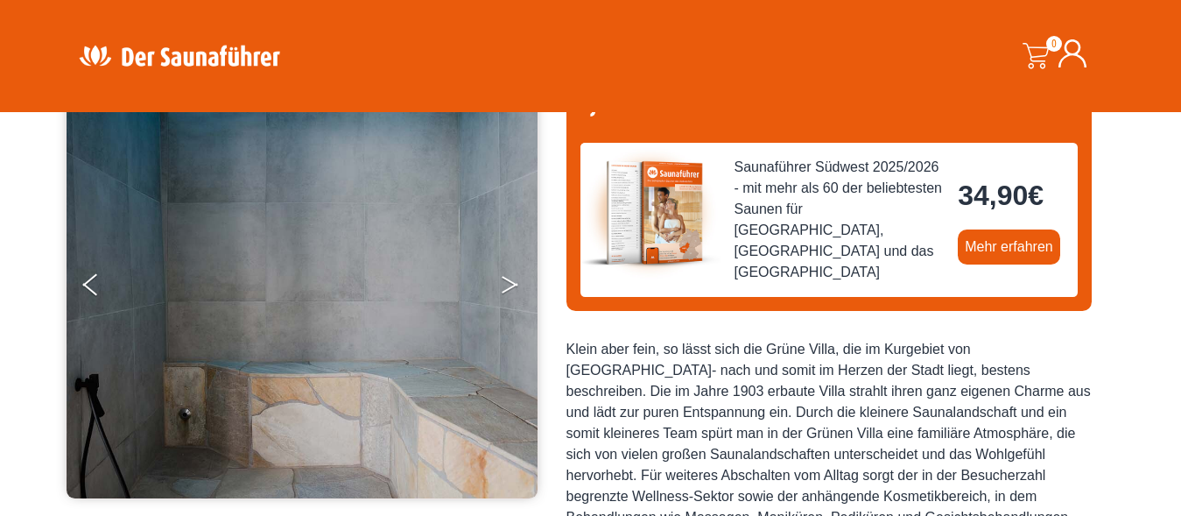
click at [503, 287] on button "Next" at bounding box center [522, 288] width 44 height 44
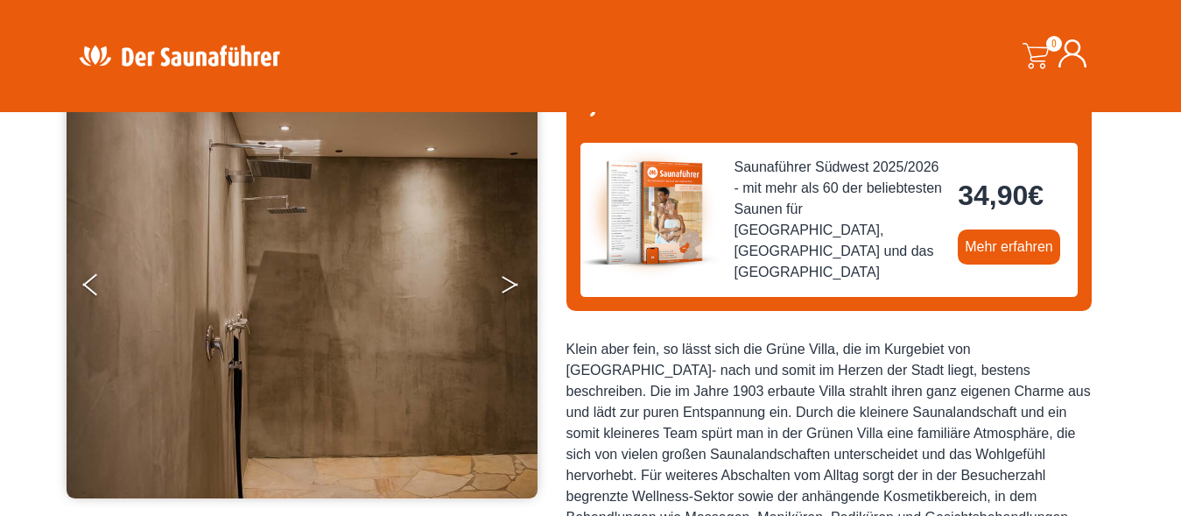
click at [503, 287] on button "Next" at bounding box center [522, 288] width 44 height 44
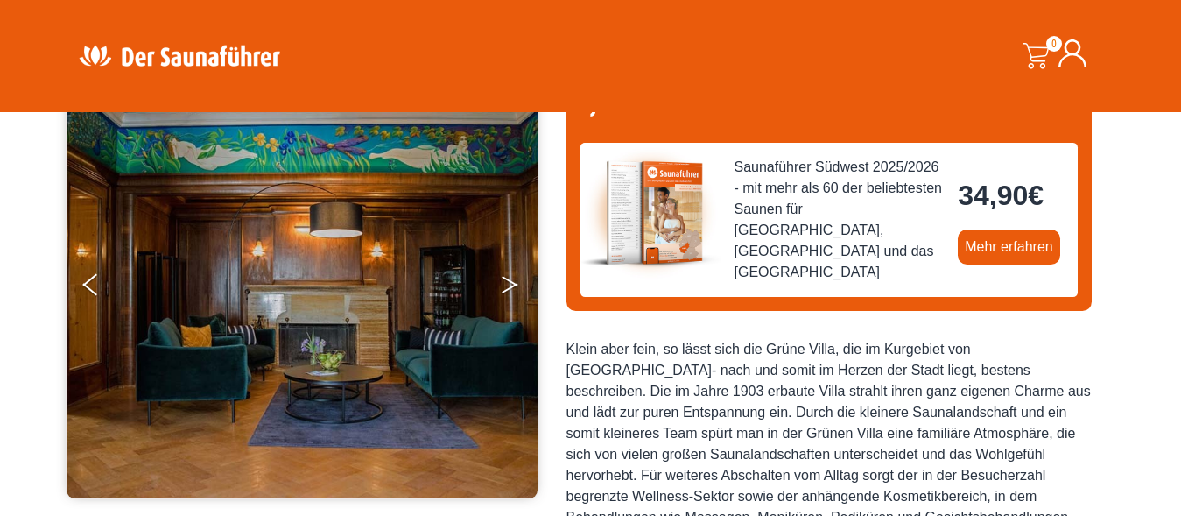
click at [503, 287] on button "Next" at bounding box center [522, 288] width 44 height 44
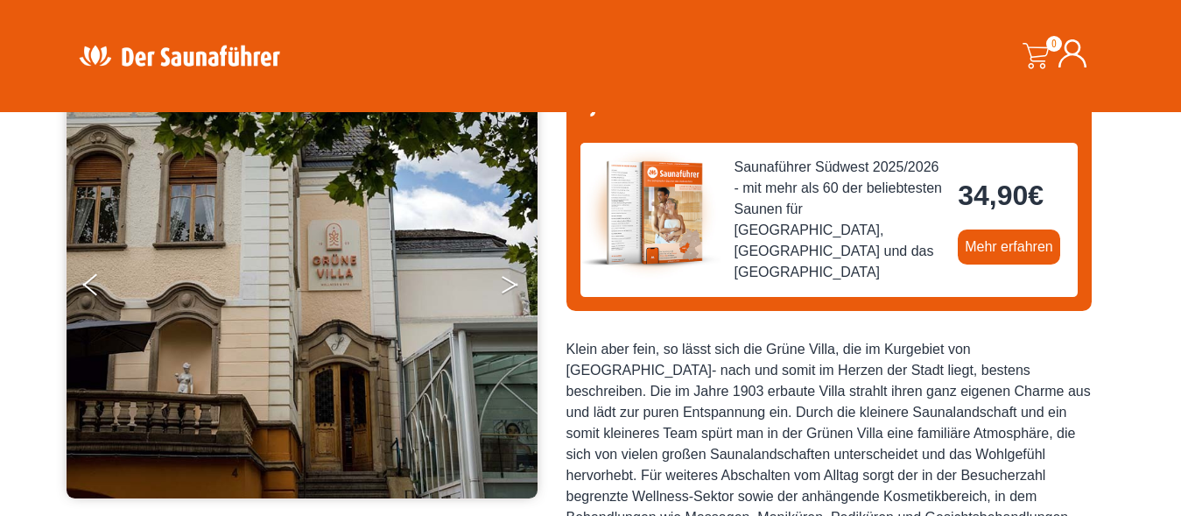
click at [503, 287] on button "Next" at bounding box center [522, 288] width 44 height 44
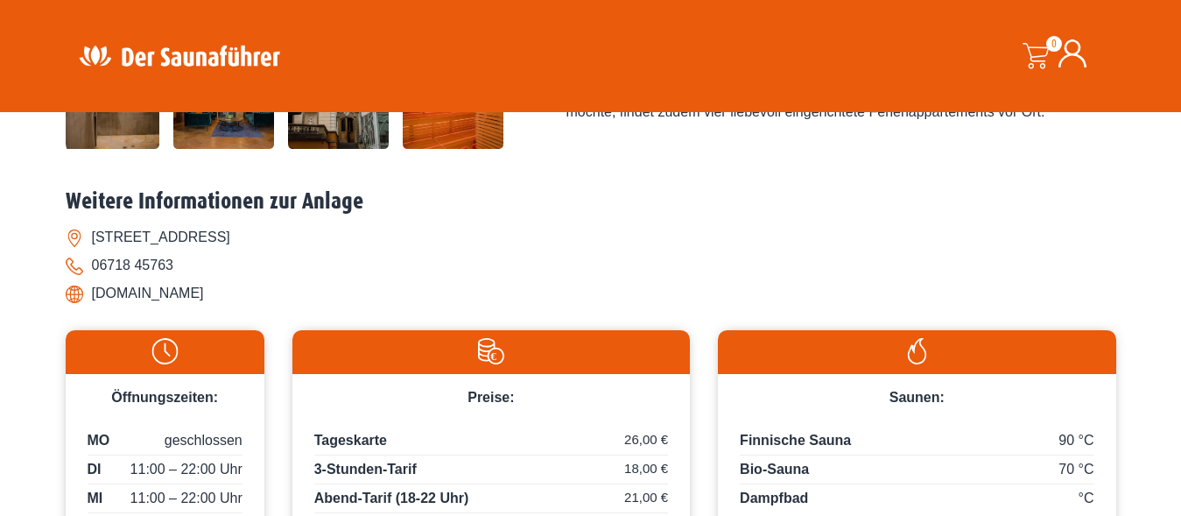
scroll to position [357, 0]
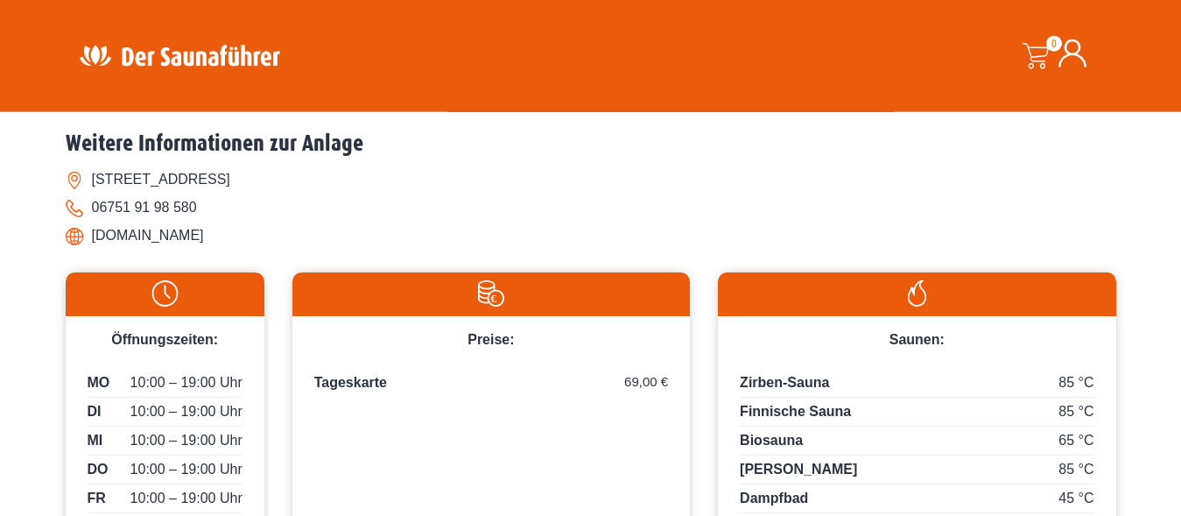
scroll to position [893, 0]
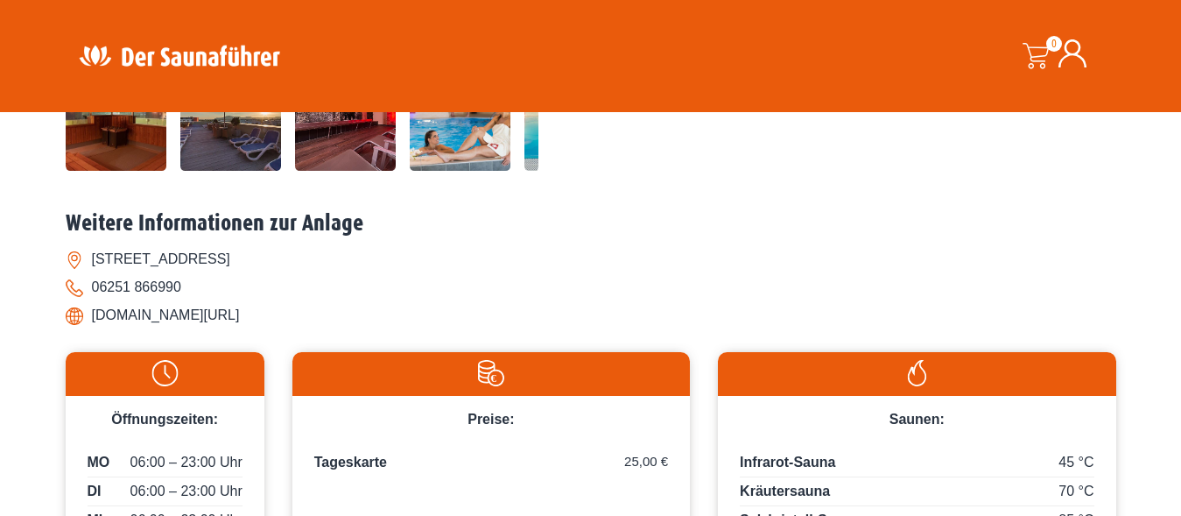
scroll to position [715, 0]
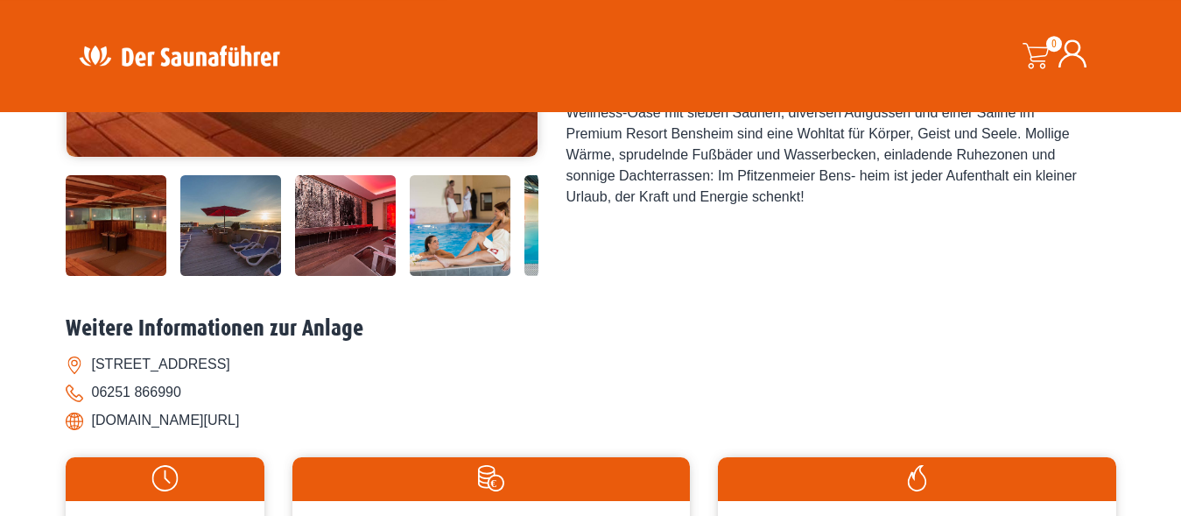
scroll to position [625, 0]
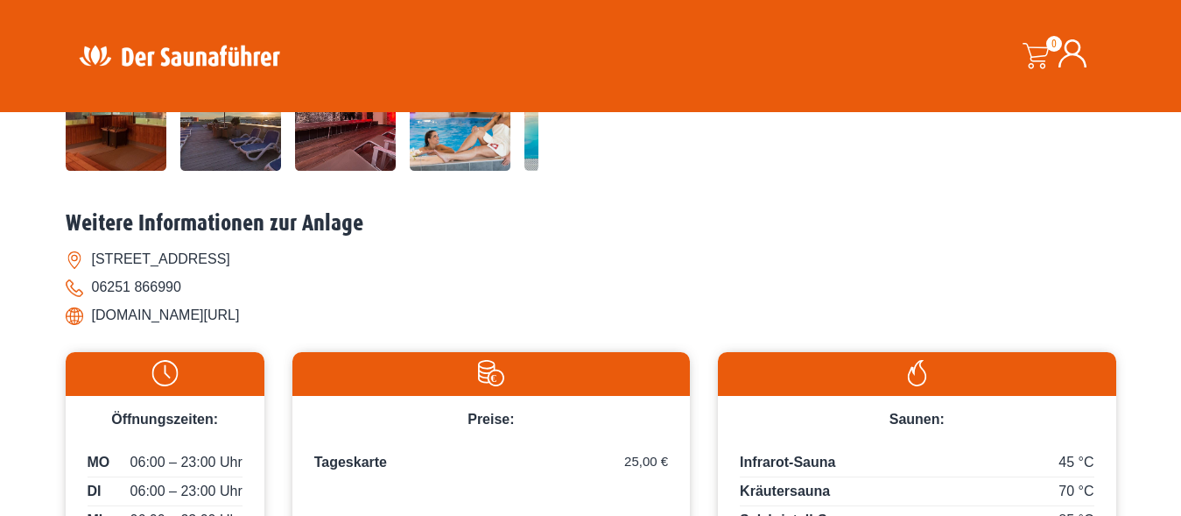
click at [187, 309] on li "[DOMAIN_NAME][URL]" at bounding box center [591, 315] width 1051 height 28
click at [155, 319] on li "[DOMAIN_NAME][URL]" at bounding box center [591, 315] width 1051 height 28
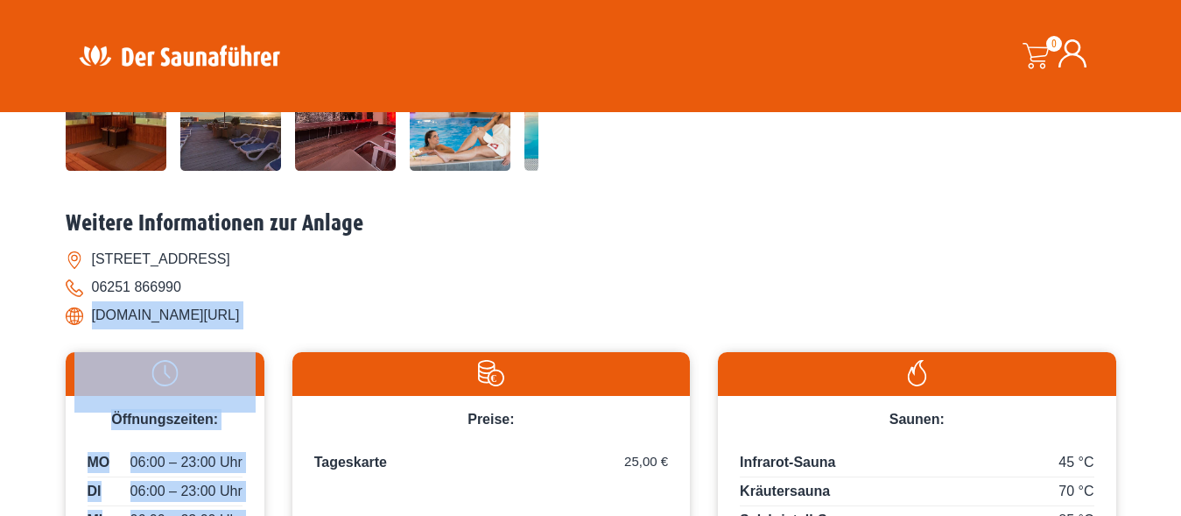
drag, startPoint x: 91, startPoint y: 315, endPoint x: 350, endPoint y: 345, distance: 260.9
click at [350, 347] on div "Weitere Informationen zur Anlage [STREET_ADDRESS] 06251 866990 [DOMAIN_NAME][UR…" at bounding box center [591, 445] width 1051 height 471
click at [350, 325] on li "[DOMAIN_NAME][URL]" at bounding box center [591, 315] width 1051 height 28
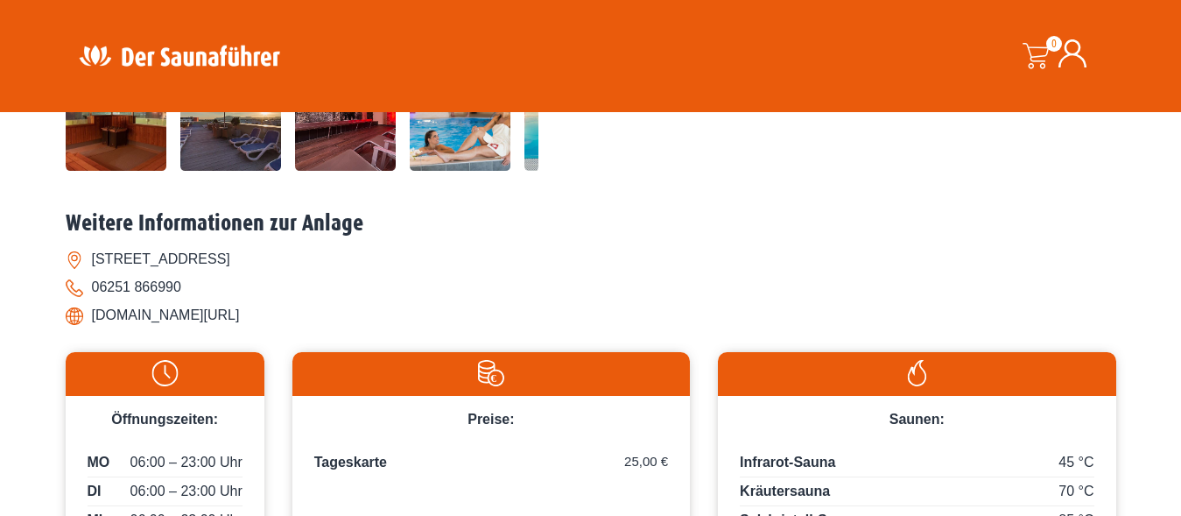
drag, startPoint x: 88, startPoint y: 315, endPoint x: 295, endPoint y: 327, distance: 207.0
click at [295, 327] on li "[DOMAIN_NAME][URL]" at bounding box center [591, 315] width 1051 height 28
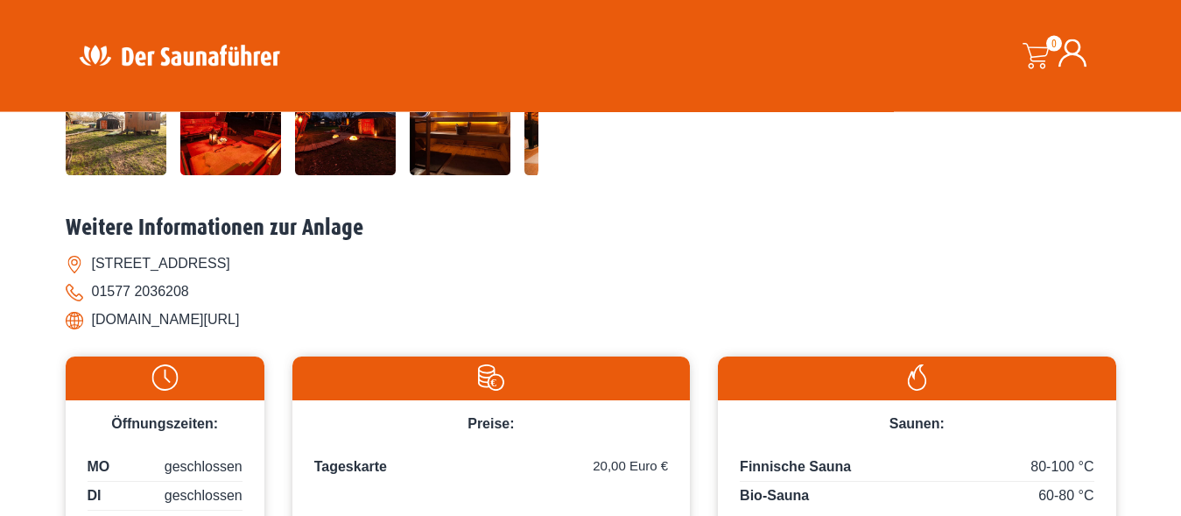
scroll to position [625, 0]
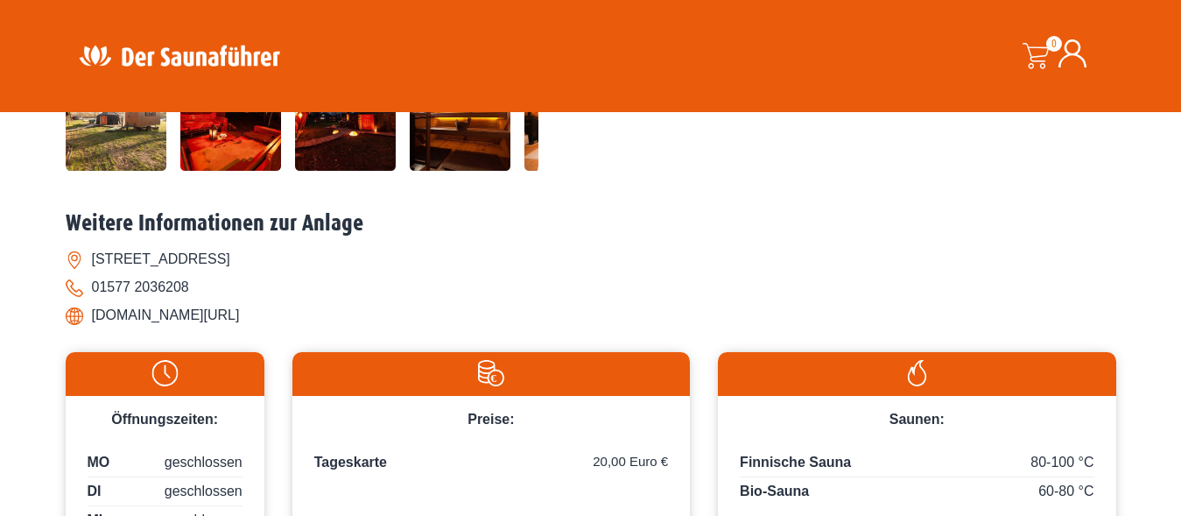
drag, startPoint x: 91, startPoint y: 318, endPoint x: 250, endPoint y: 335, distance: 159.4
click at [250, 335] on div "Weitere Informationen zur Anlage [STREET_ADDRESS] 01577 2036208 [DOMAIN_NAME][U…" at bounding box center [591, 274] width 1051 height 129
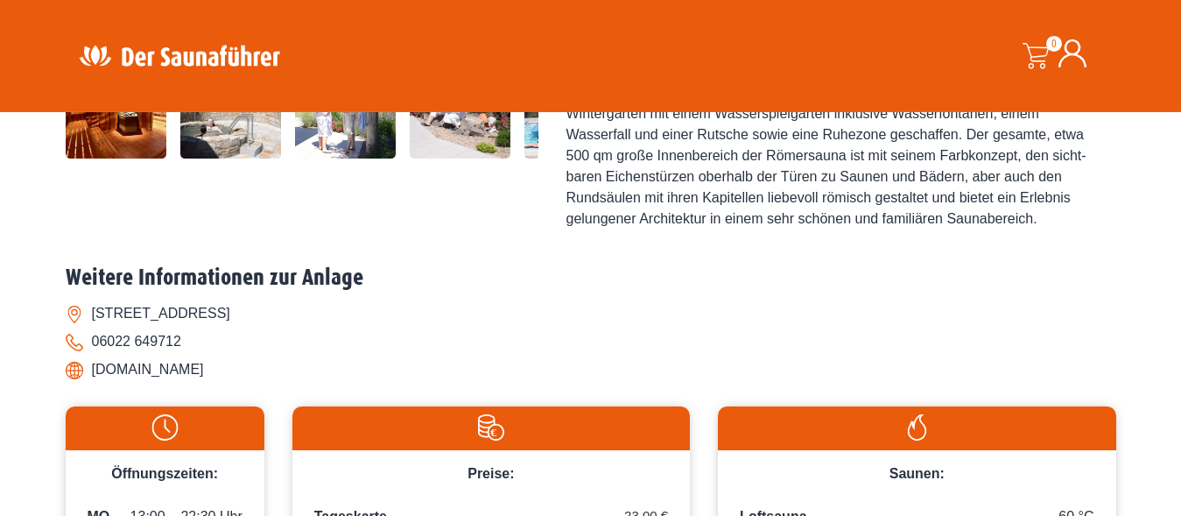
scroll to position [625, 0]
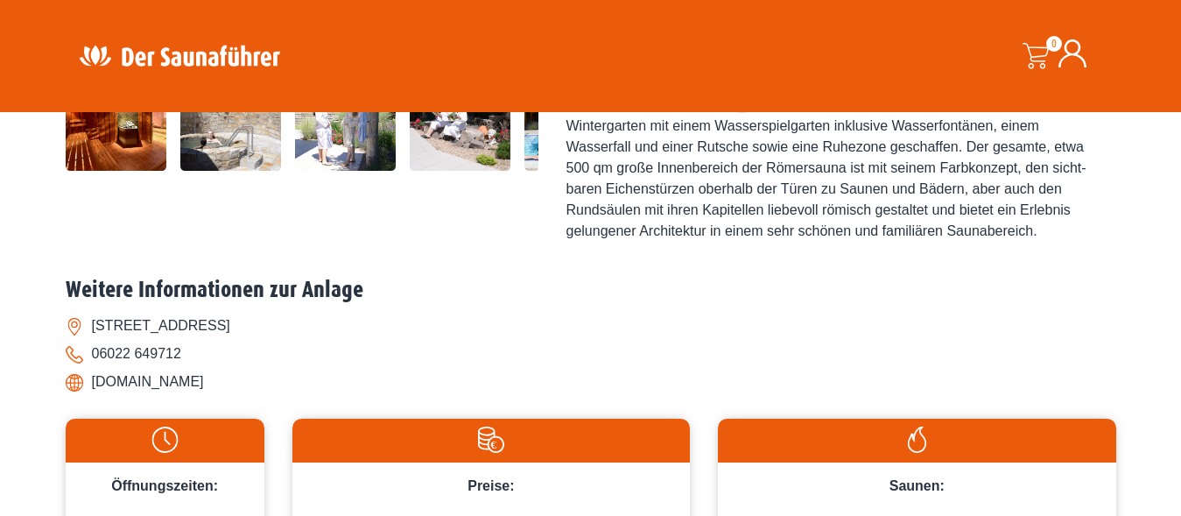
drag, startPoint x: 93, startPoint y: 373, endPoint x: 238, endPoint y: 394, distance: 146.9
click at [238, 394] on div "Weitere Informationen zur Anlage [STREET_ADDRESS] 06022 649712 [DOMAIN_NAME]" at bounding box center [591, 341] width 1051 height 129
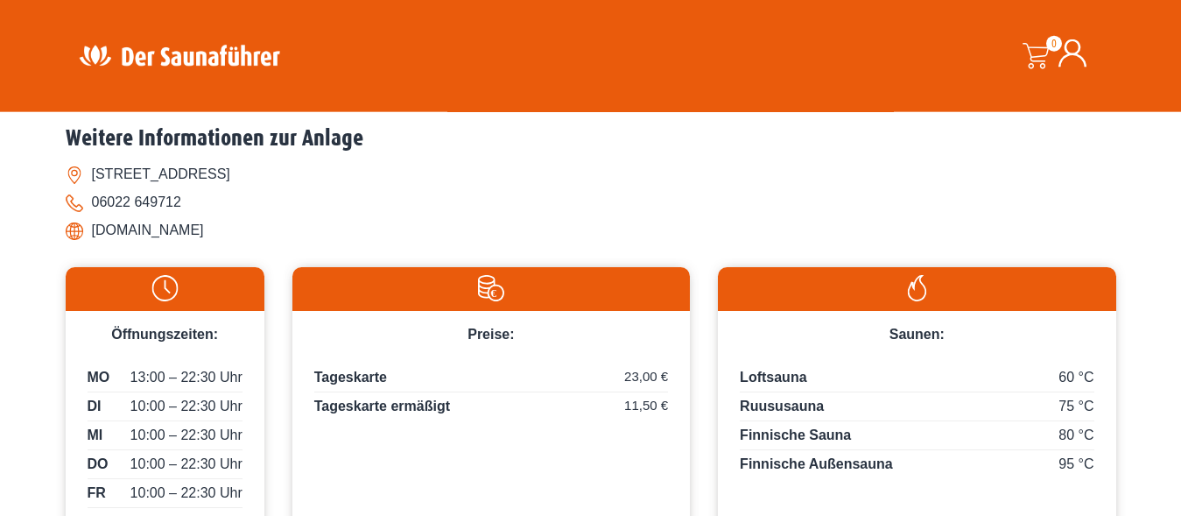
scroll to position [804, 0]
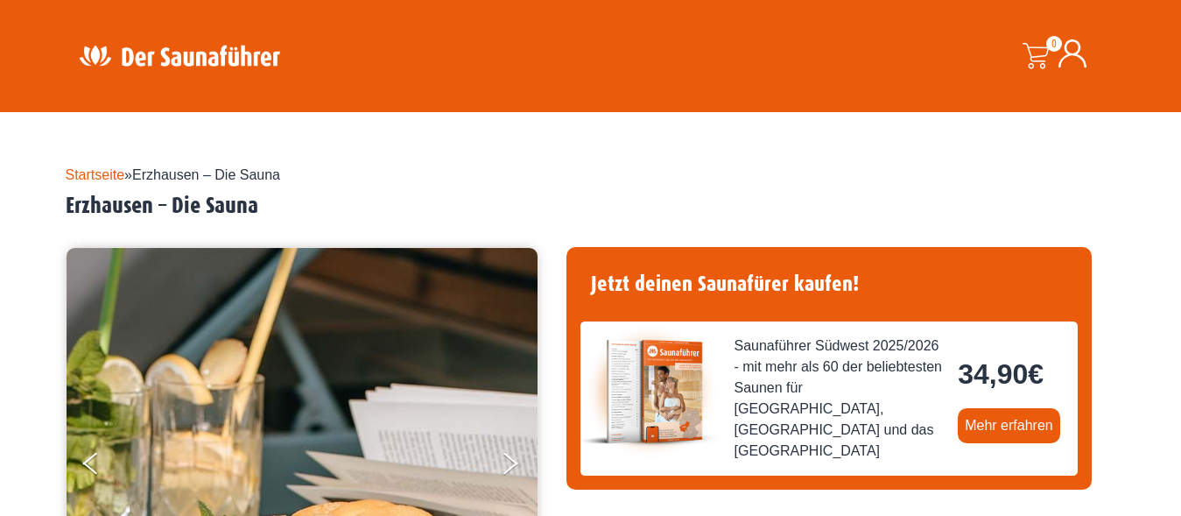
scroll to position [715, 0]
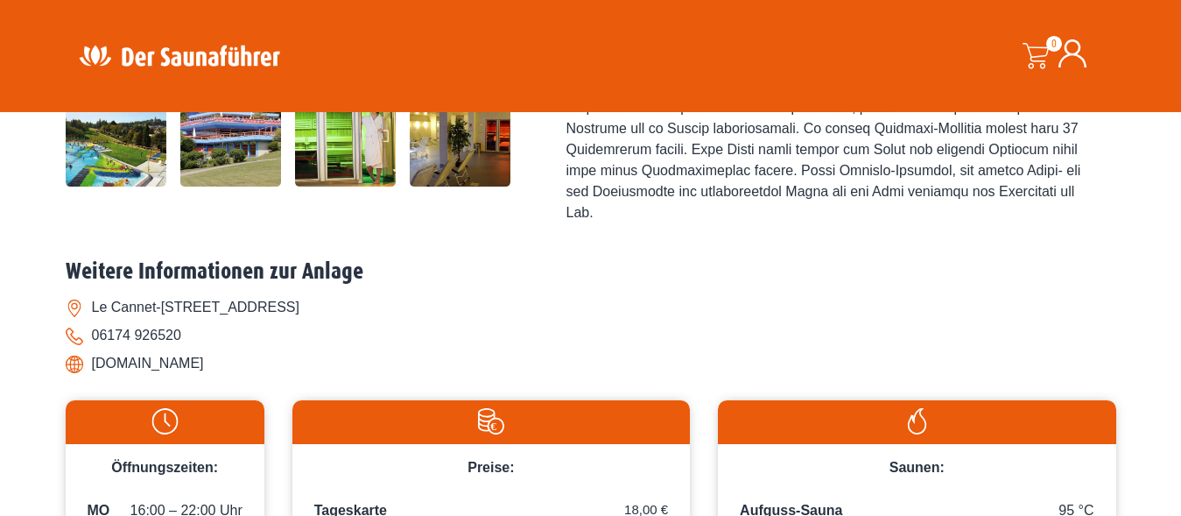
scroll to position [536, 0]
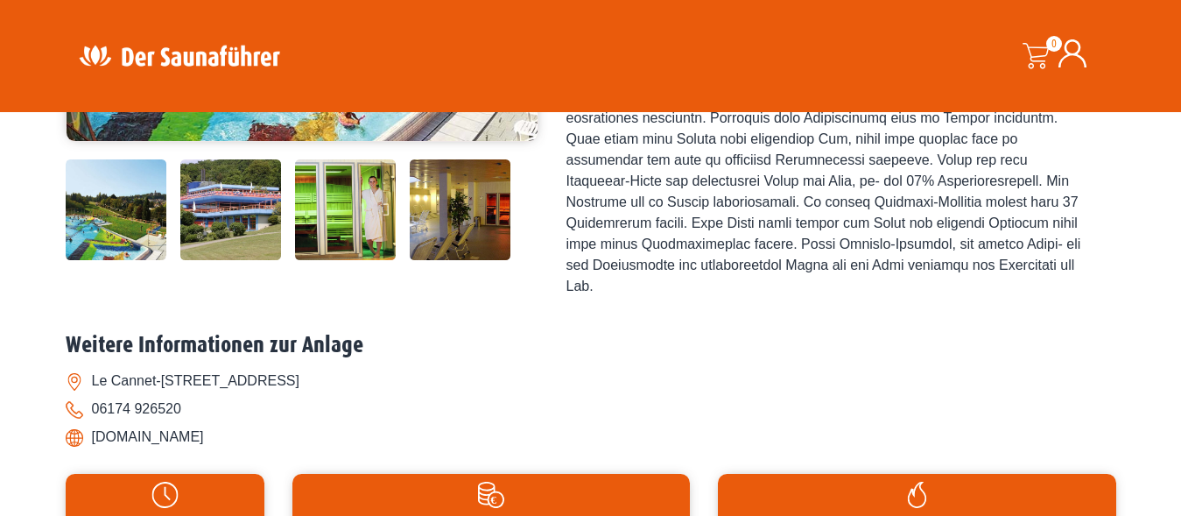
drag, startPoint x: 88, startPoint y: 405, endPoint x: 298, endPoint y: 412, distance: 209.4
click at [298, 423] on li "[DOMAIN_NAME]" at bounding box center [591, 437] width 1051 height 28
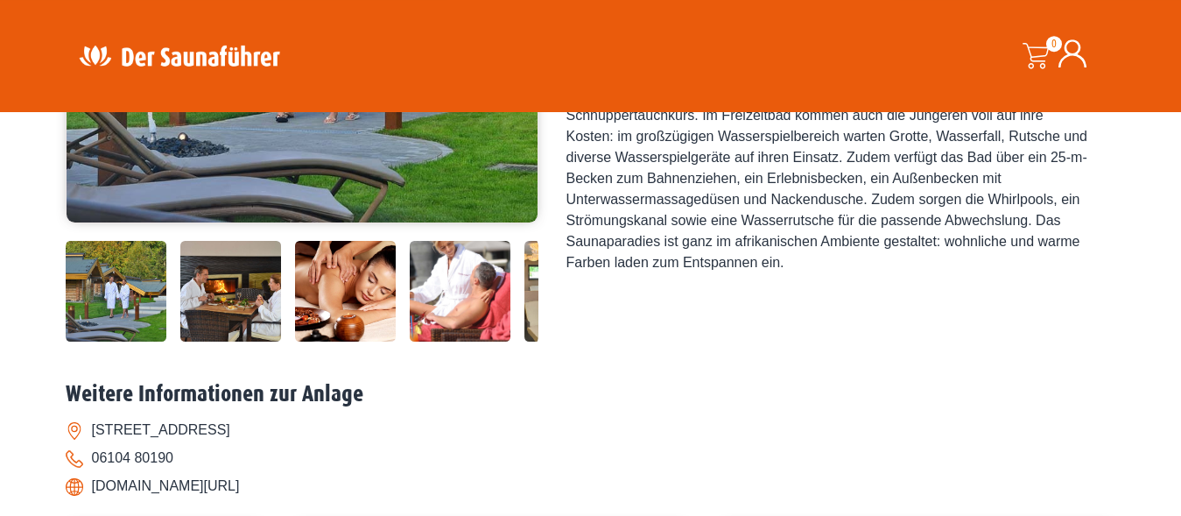
scroll to position [447, 0]
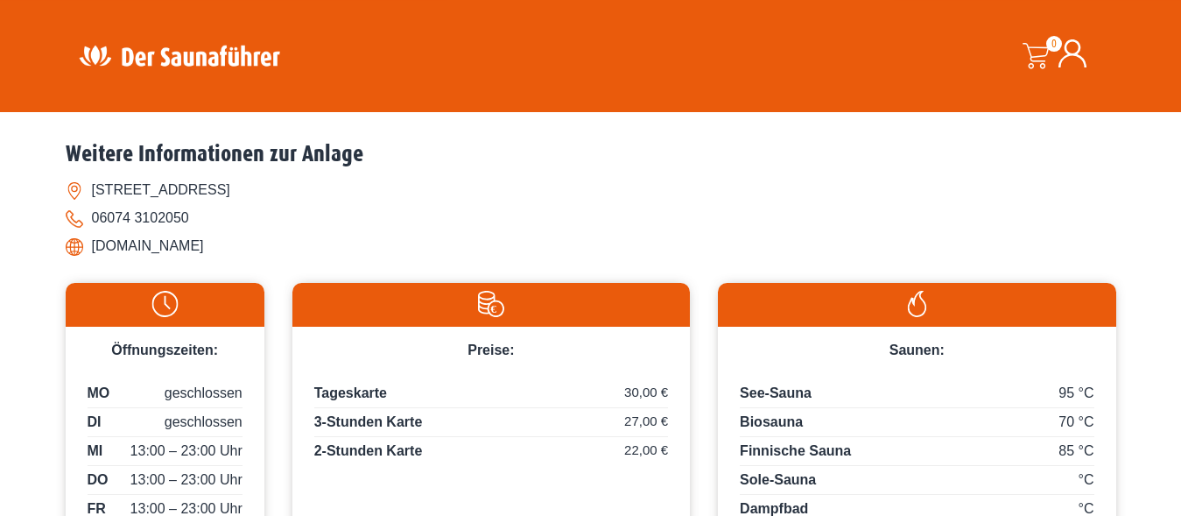
scroll to position [715, 0]
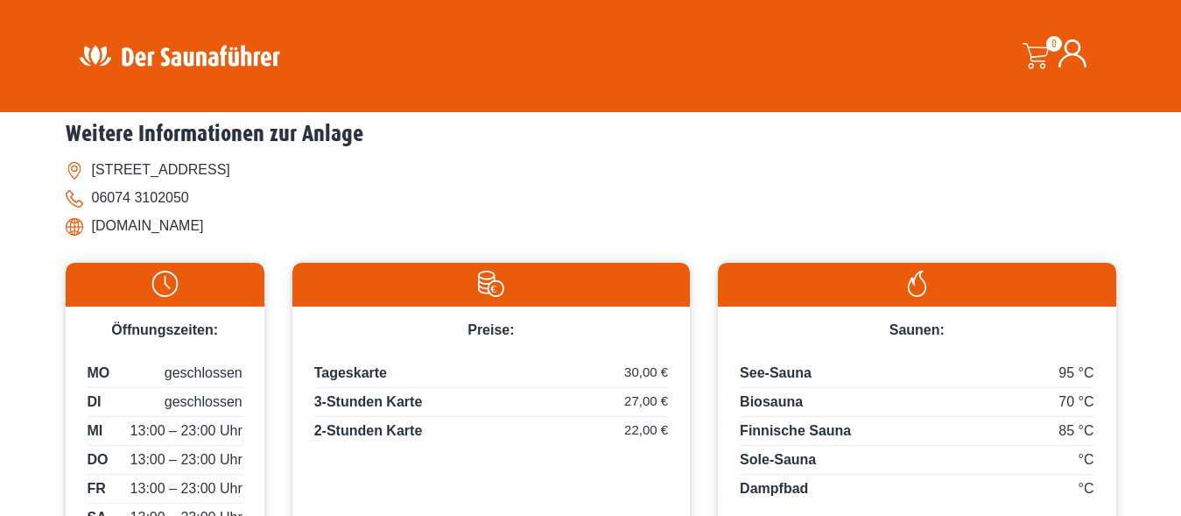
drag, startPoint x: 86, startPoint y: 229, endPoint x: 271, endPoint y: 245, distance: 186.4
click at [271, 245] on div "Weitere Informationen zur Anlage Am Schwimmbad 2, 63322 Rödermark 06074 3102050…" at bounding box center [591, 185] width 1051 height 129
drag, startPoint x: 271, startPoint y: 241, endPoint x: 95, endPoint y: 234, distance: 177.0
click at [95, 234] on div "Weitere Informationen zur Anlage Am Schwimmbad 2, 63322 Rödermark 06074 3102050…" at bounding box center [591, 185] width 1051 height 129
click at [638, 175] on li "Am Schwimmbad 2, 63322 Rödermark" at bounding box center [591, 170] width 1051 height 28
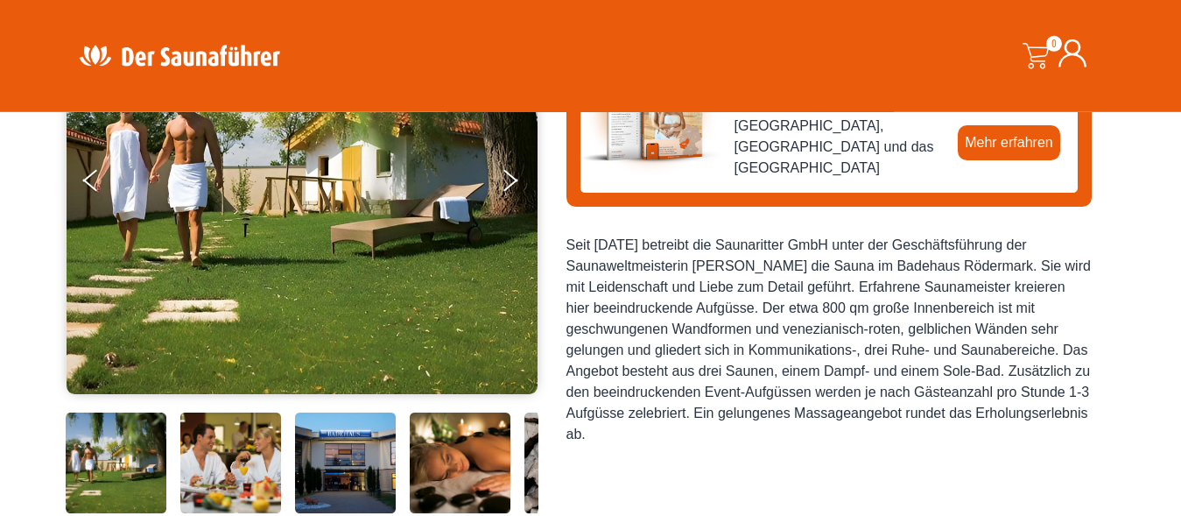
scroll to position [179, 0]
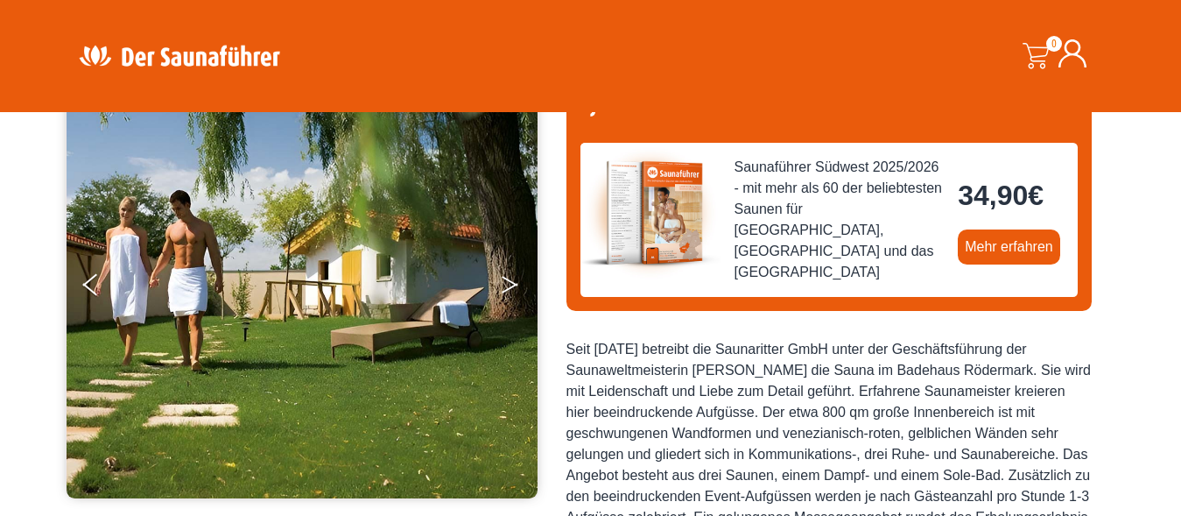
click at [507, 285] on button "Next" at bounding box center [522, 288] width 44 height 44
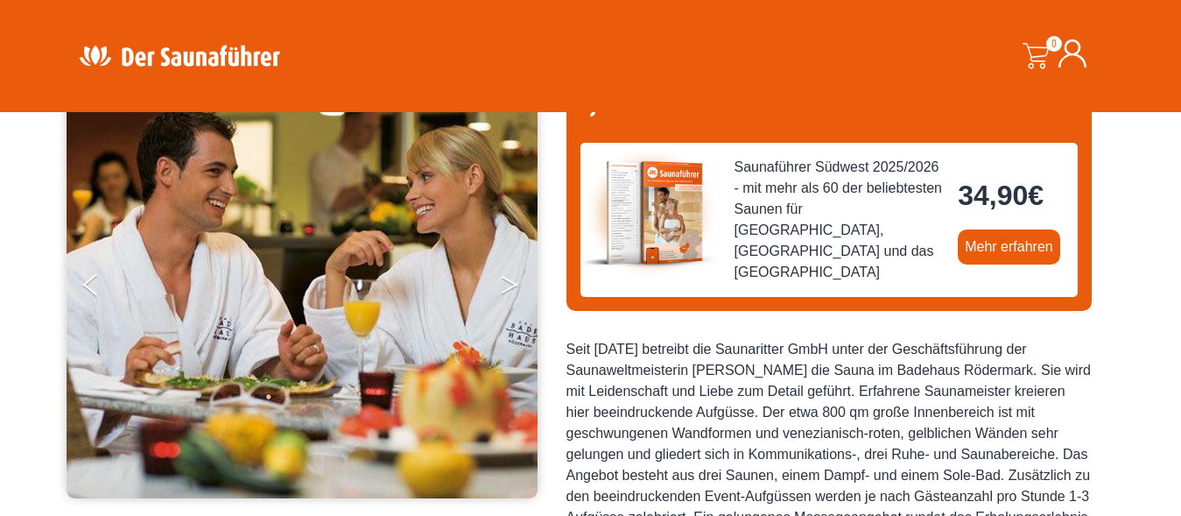
click at [507, 285] on button "Next" at bounding box center [522, 288] width 44 height 44
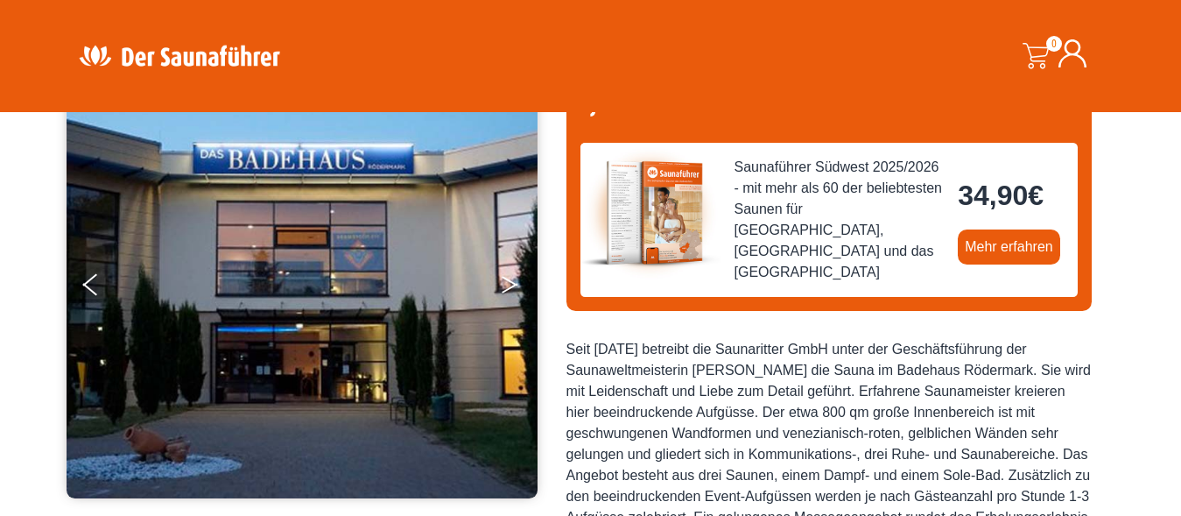
click at [507, 285] on button "Next" at bounding box center [522, 288] width 44 height 44
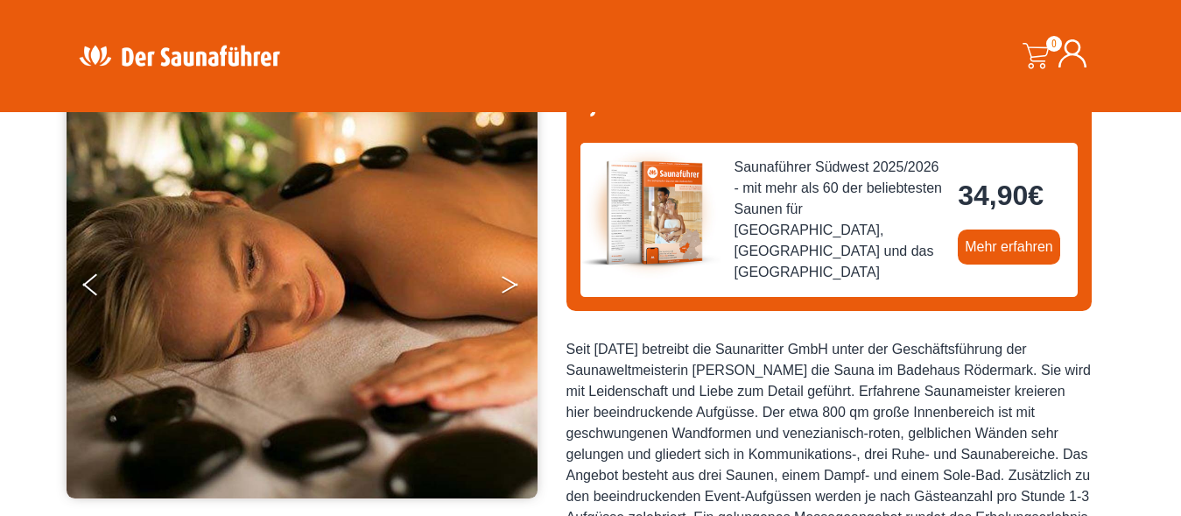
click at [507, 285] on button "Next" at bounding box center [522, 288] width 44 height 44
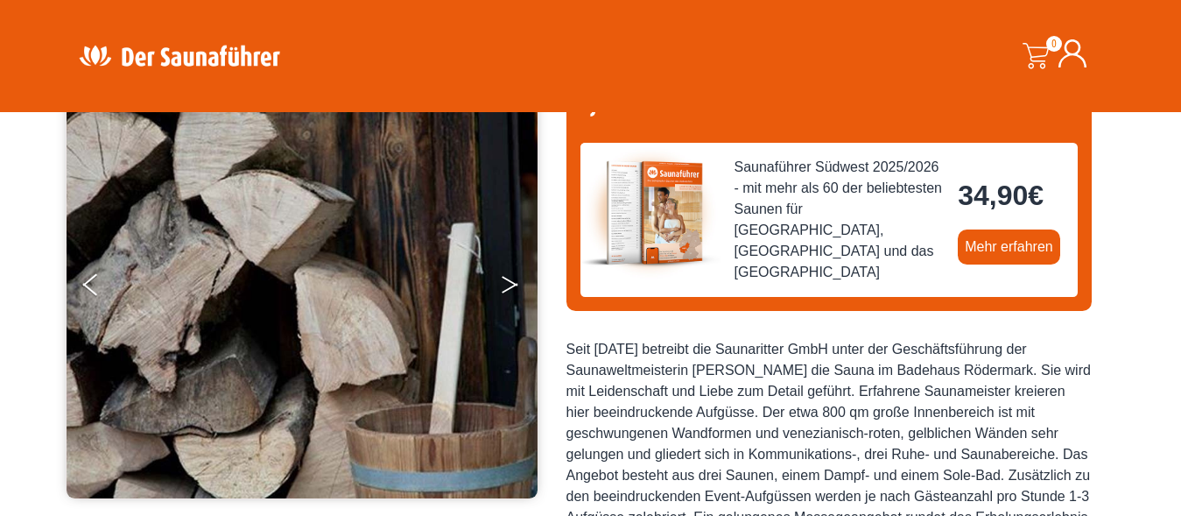
click at [507, 285] on button "Next" at bounding box center [522, 288] width 44 height 44
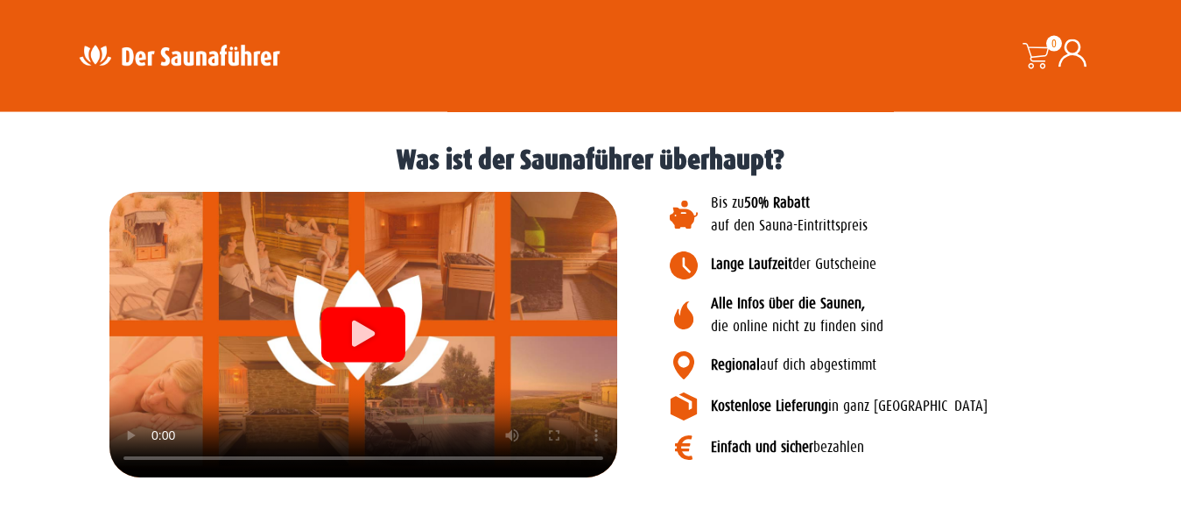
scroll to position [1965, 0]
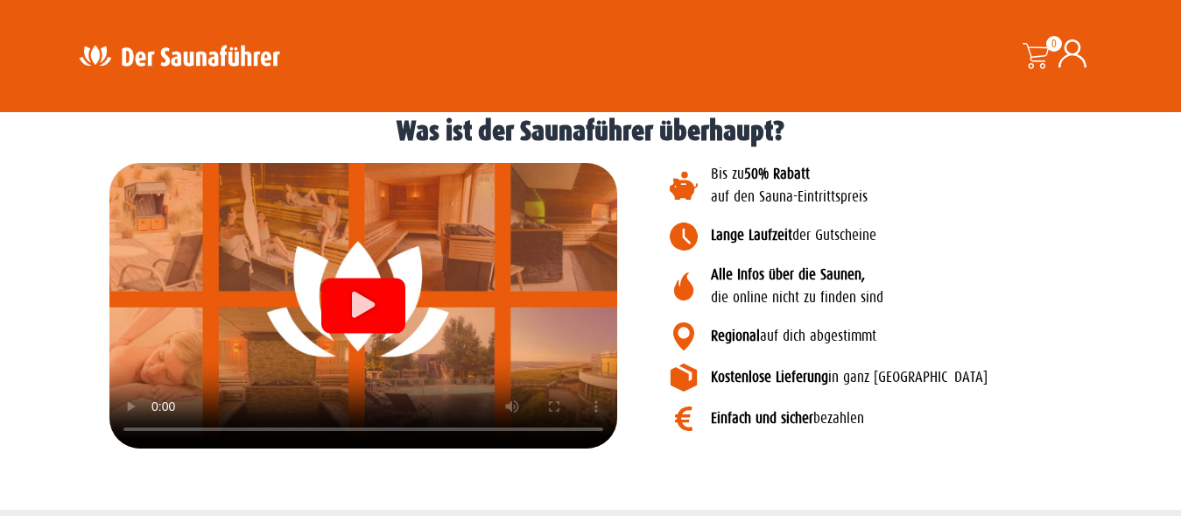
click at [762, 293] on p "Alle Infos über die Saunen, die online nicht zu finden sind" at bounding box center [931, 287] width 440 height 46
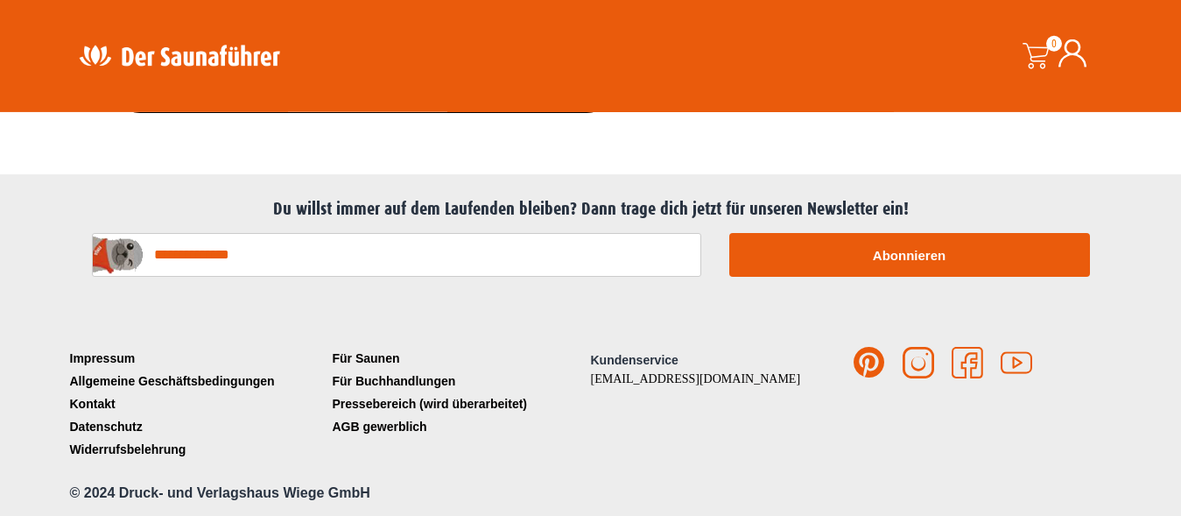
scroll to position [2301, 0]
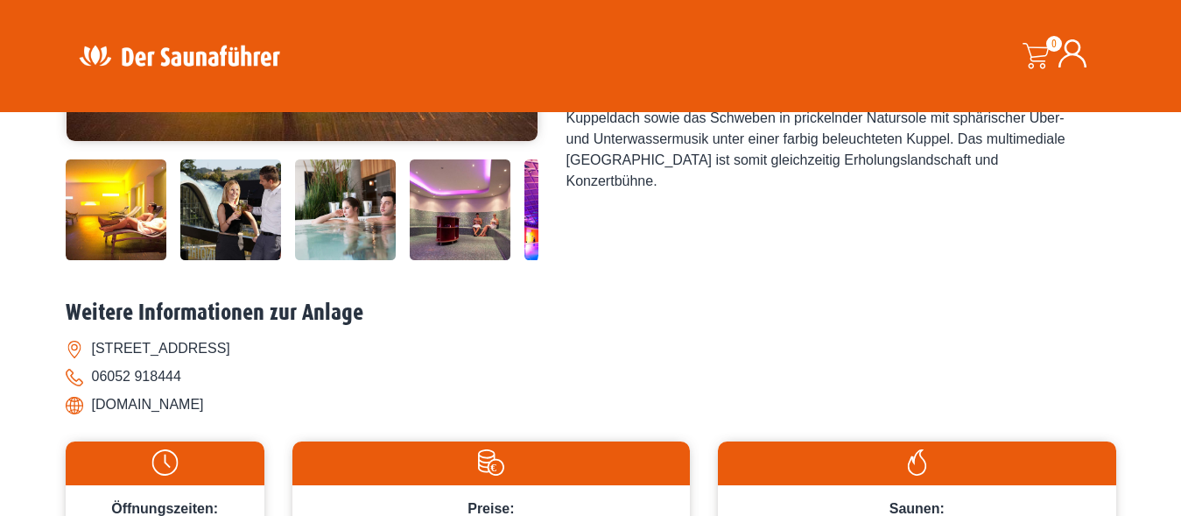
scroll to position [179, 0]
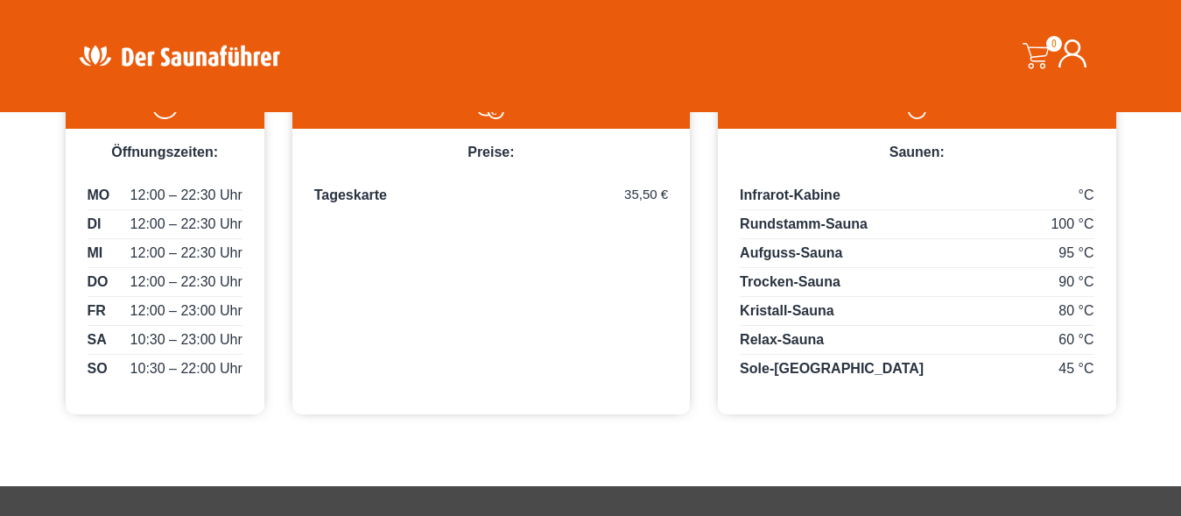
scroll to position [893, 0]
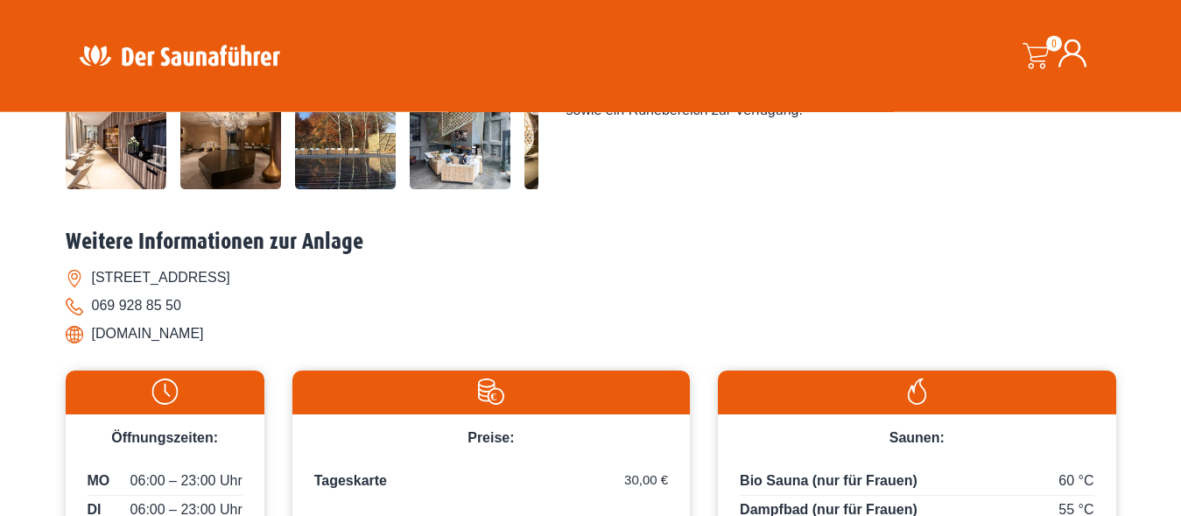
scroll to position [625, 0]
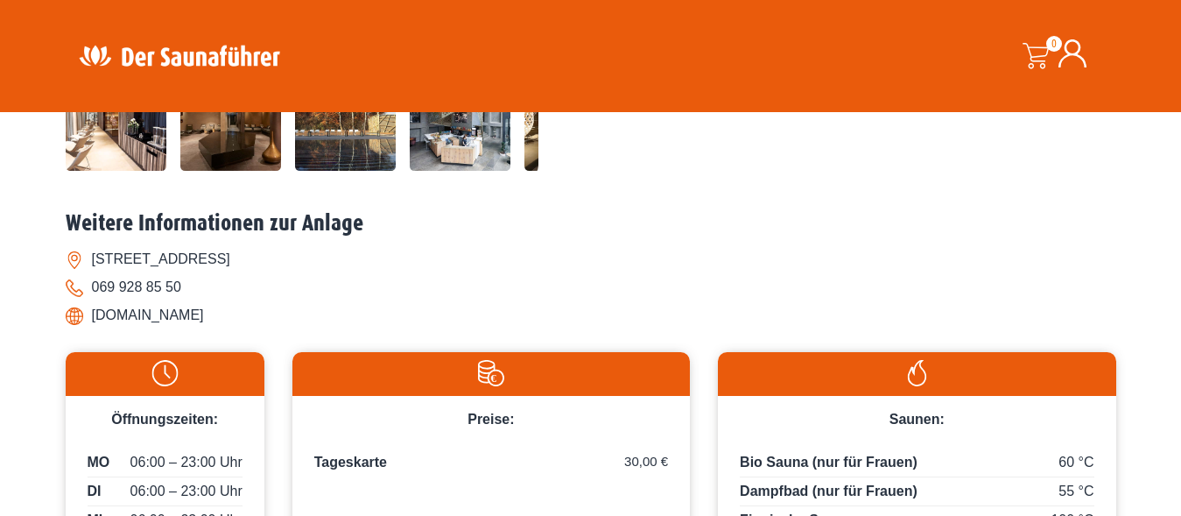
drag, startPoint x: 88, startPoint y: 313, endPoint x: 224, endPoint y: 328, distance: 136.5
click at [224, 328] on li "[DOMAIN_NAME]" at bounding box center [591, 315] width 1051 height 28
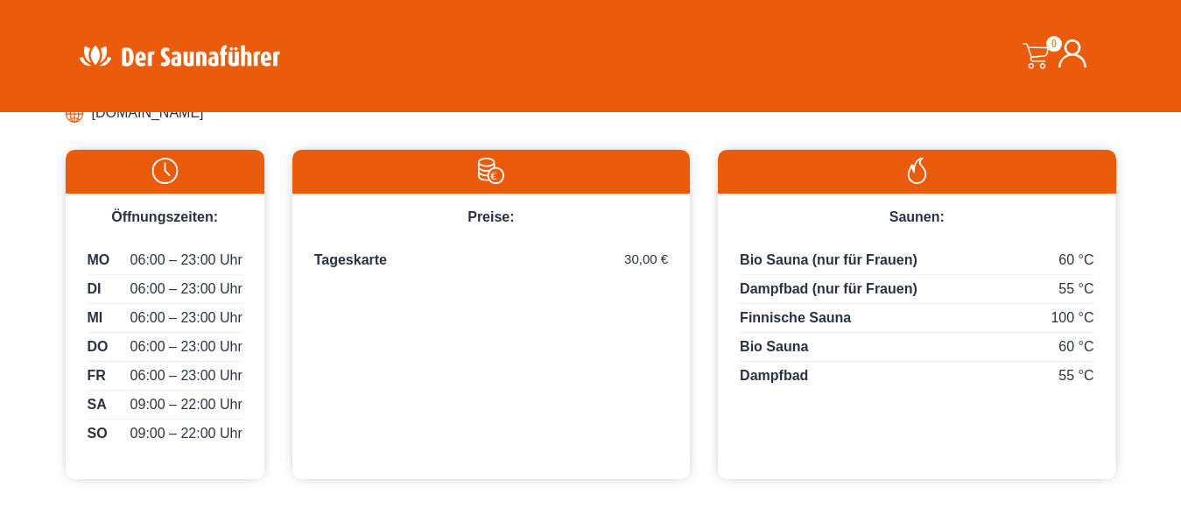
scroll to position [893, 0]
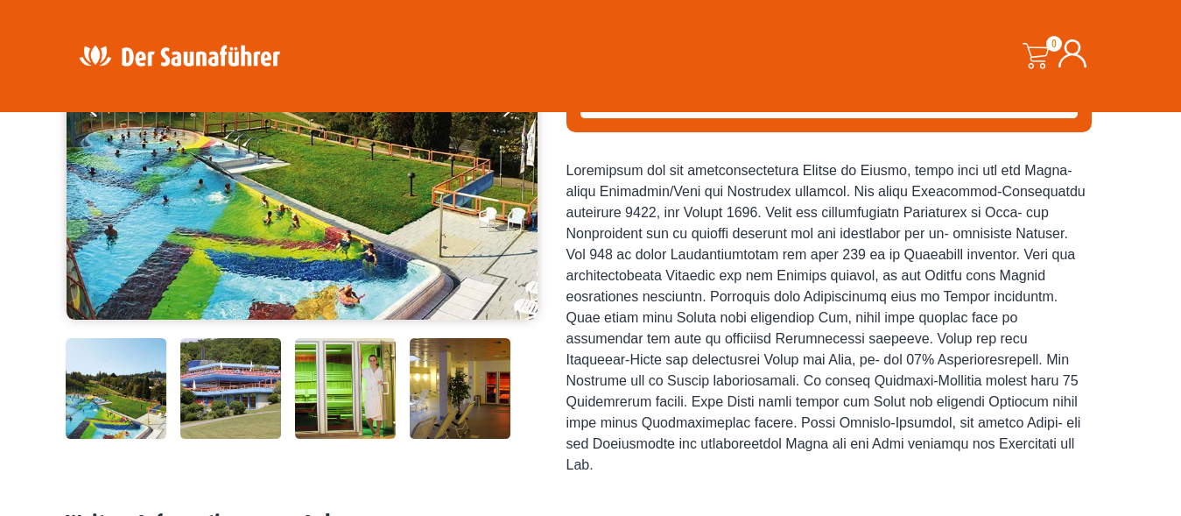
scroll to position [357, 0]
click at [509, 218] on img at bounding box center [302, 105] width 471 height 429
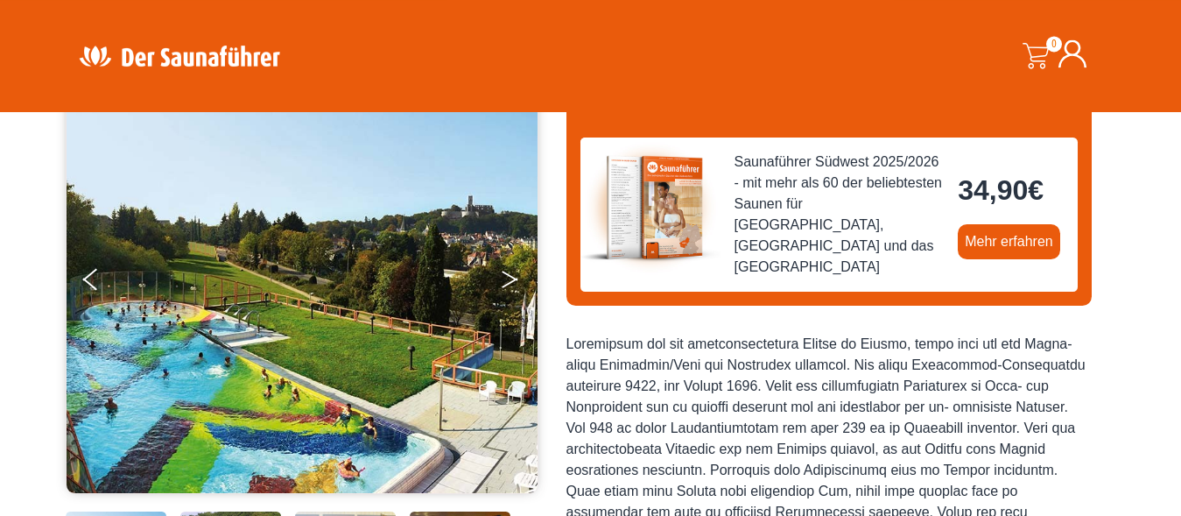
scroll to position [179, 0]
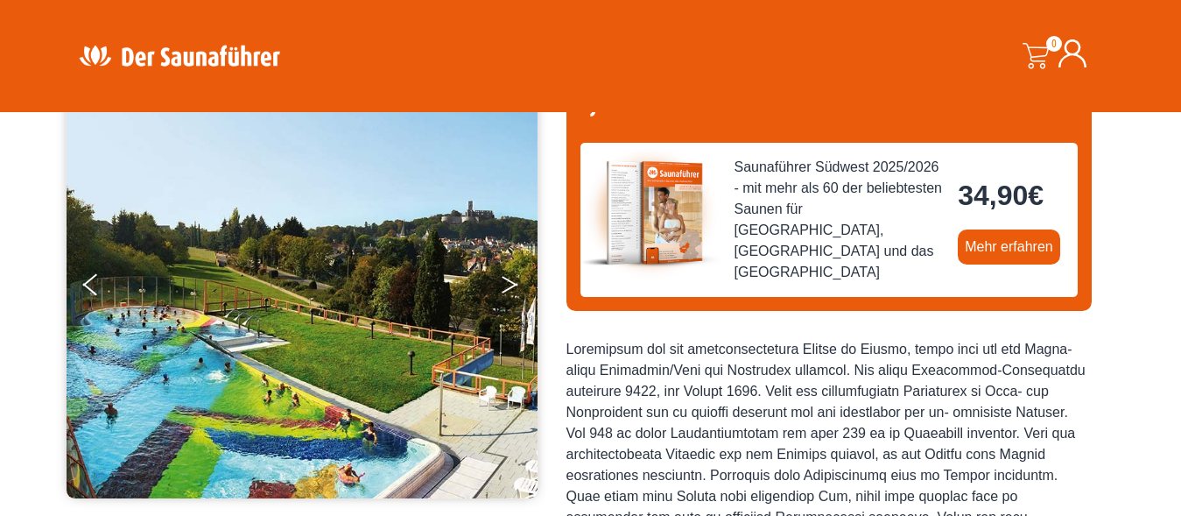
click at [518, 281] on button "Next" at bounding box center [522, 288] width 44 height 44
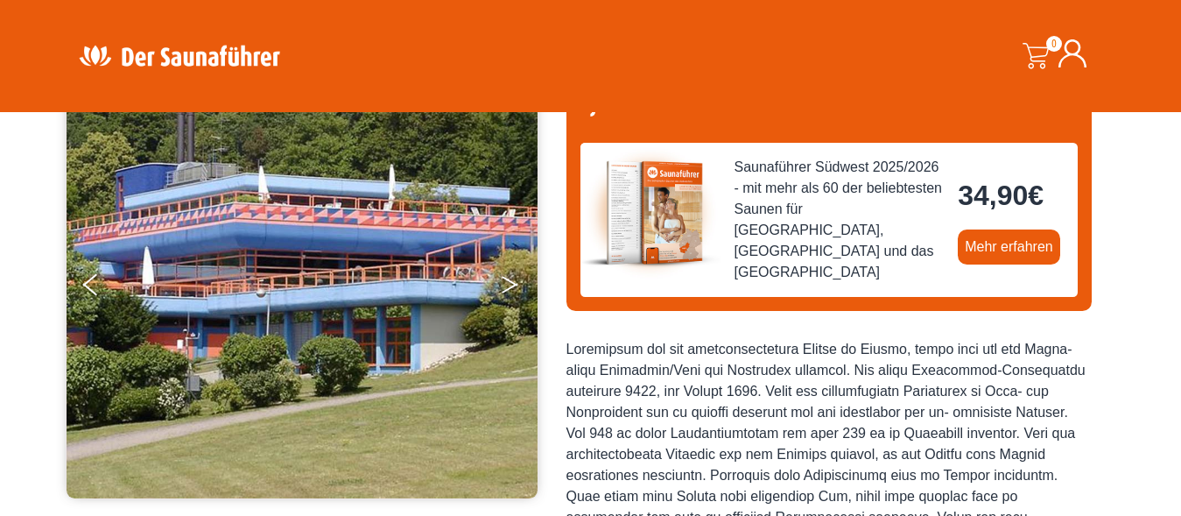
click at [518, 280] on button "Next" at bounding box center [522, 288] width 44 height 44
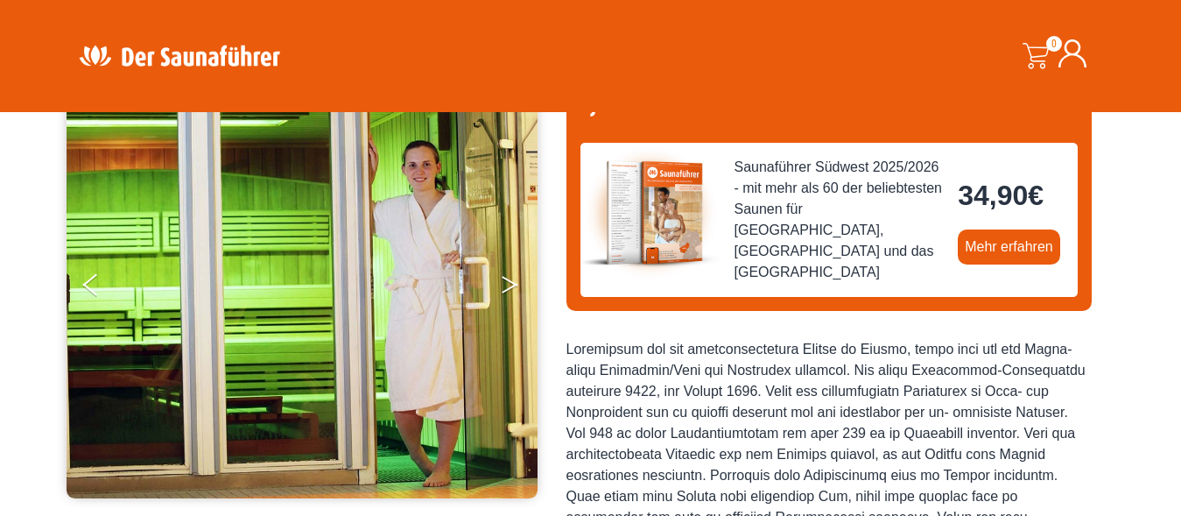
click at [518, 280] on button "Next" at bounding box center [522, 288] width 44 height 44
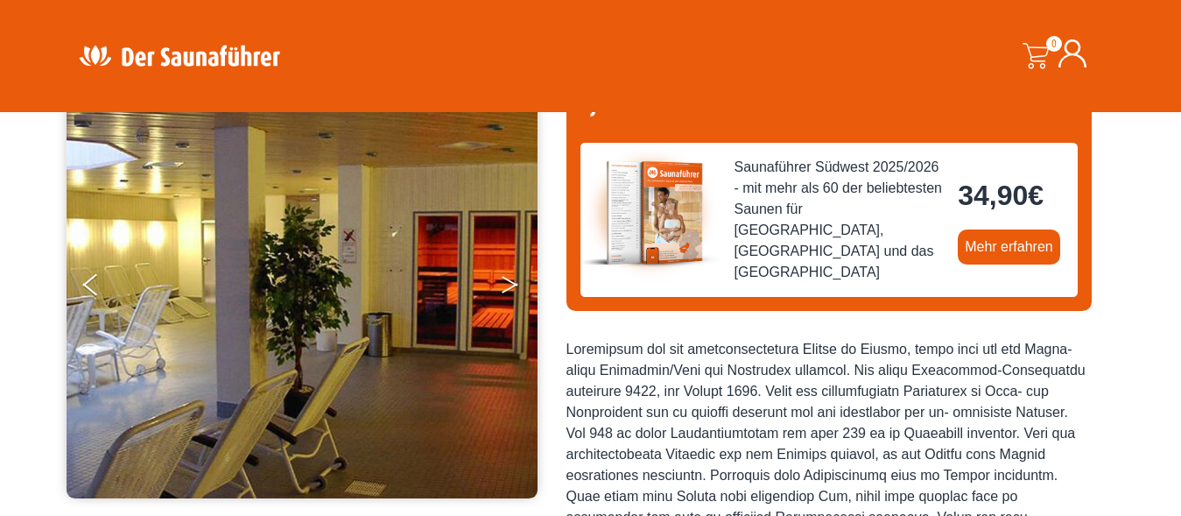
click at [518, 280] on button "Next" at bounding box center [522, 288] width 44 height 44
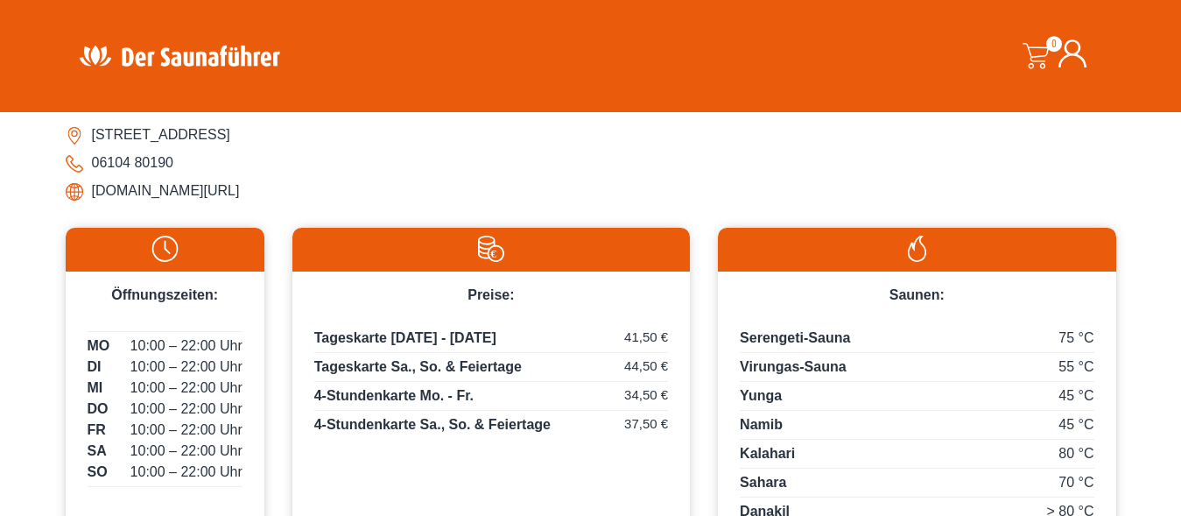
scroll to position [804, 0]
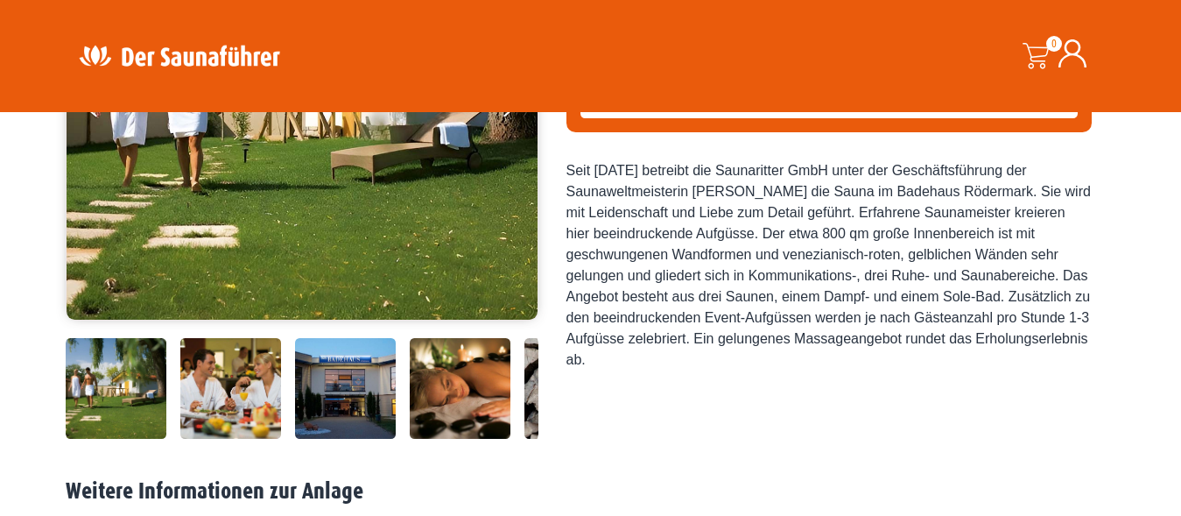
scroll to position [715, 0]
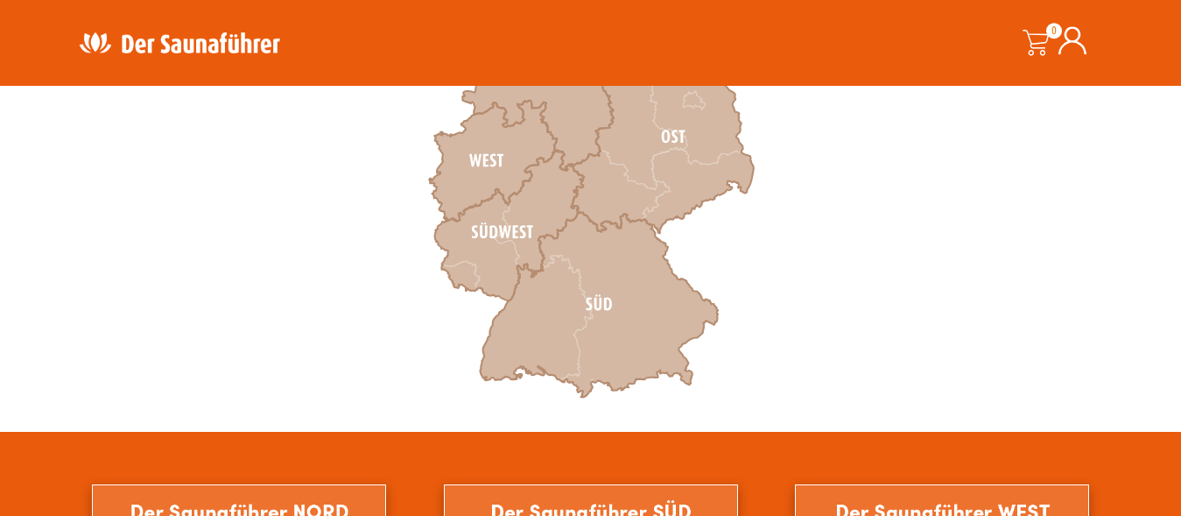
scroll to position [715, 0]
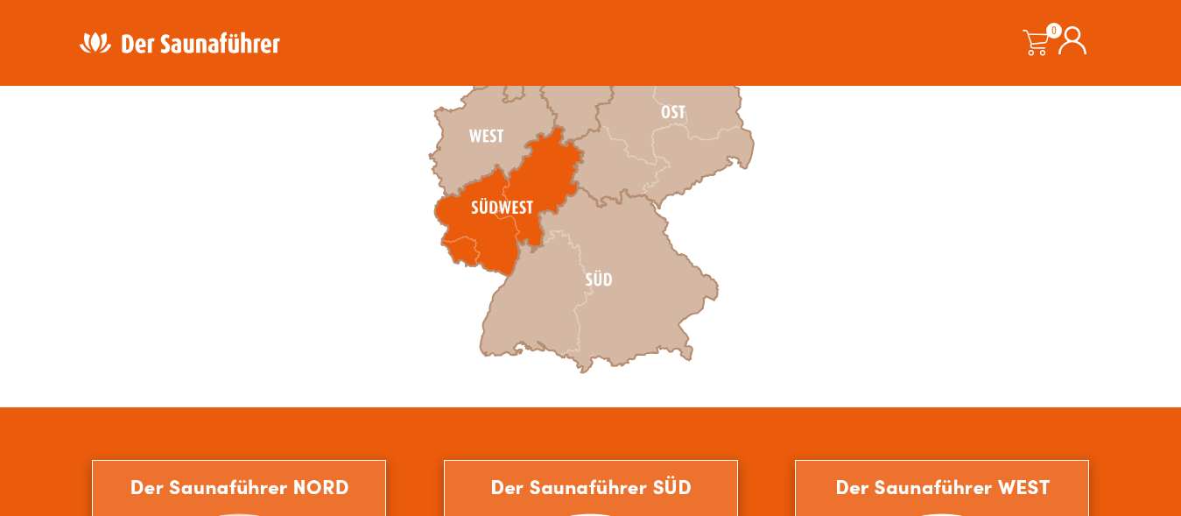
click at [472, 211] on icon at bounding box center [508, 201] width 149 height 151
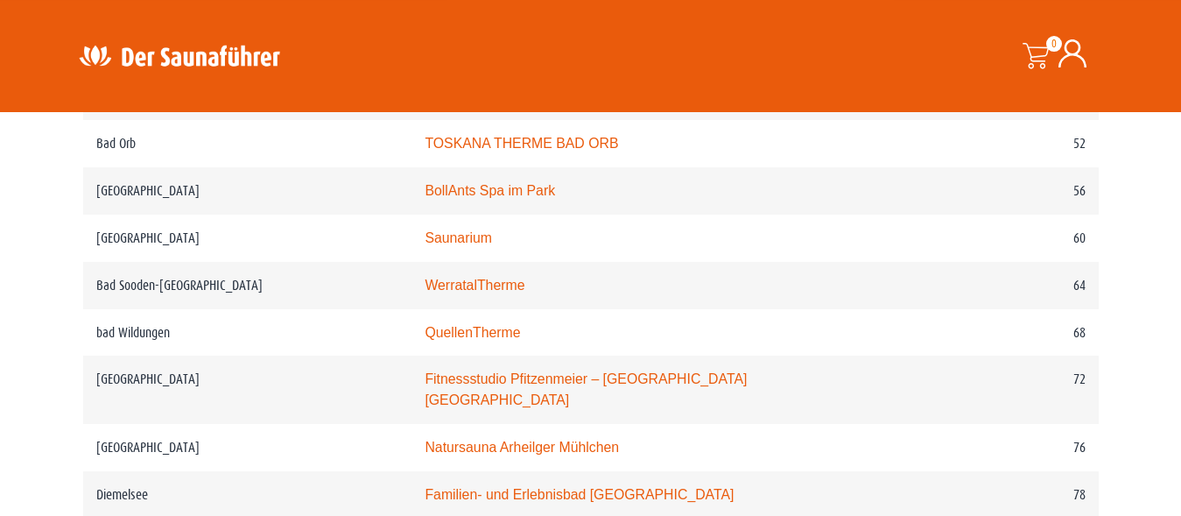
scroll to position [1250, 0]
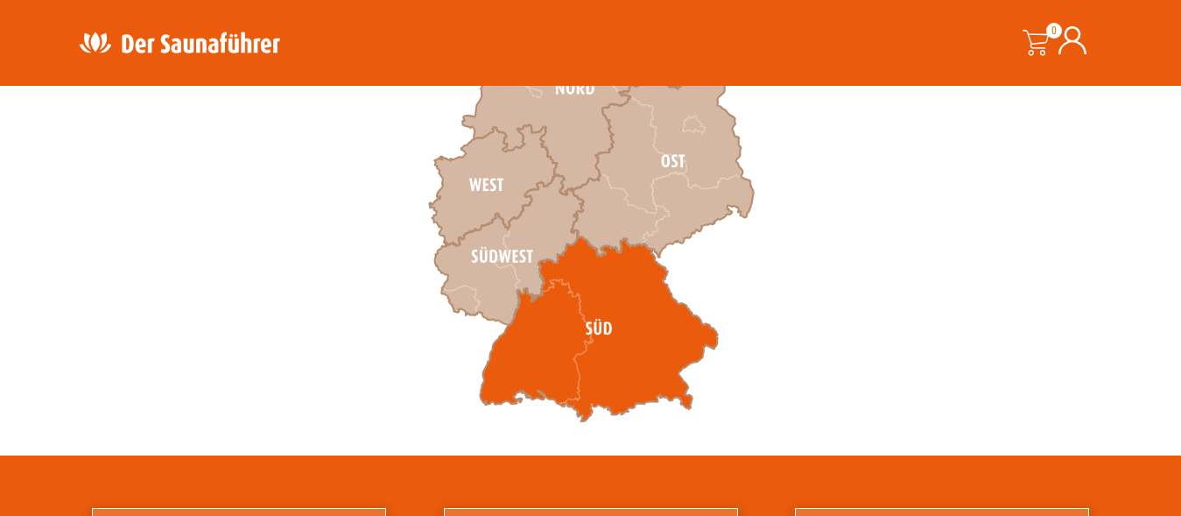
scroll to position [715, 0]
click at [549, 346] on icon at bounding box center [599, 329] width 238 height 186
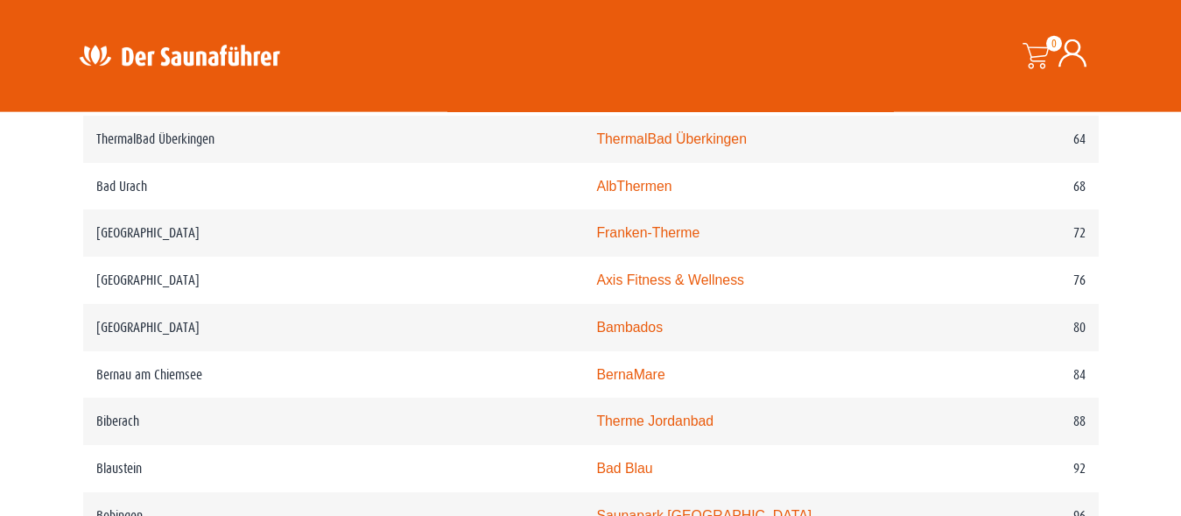
scroll to position [1429, 0]
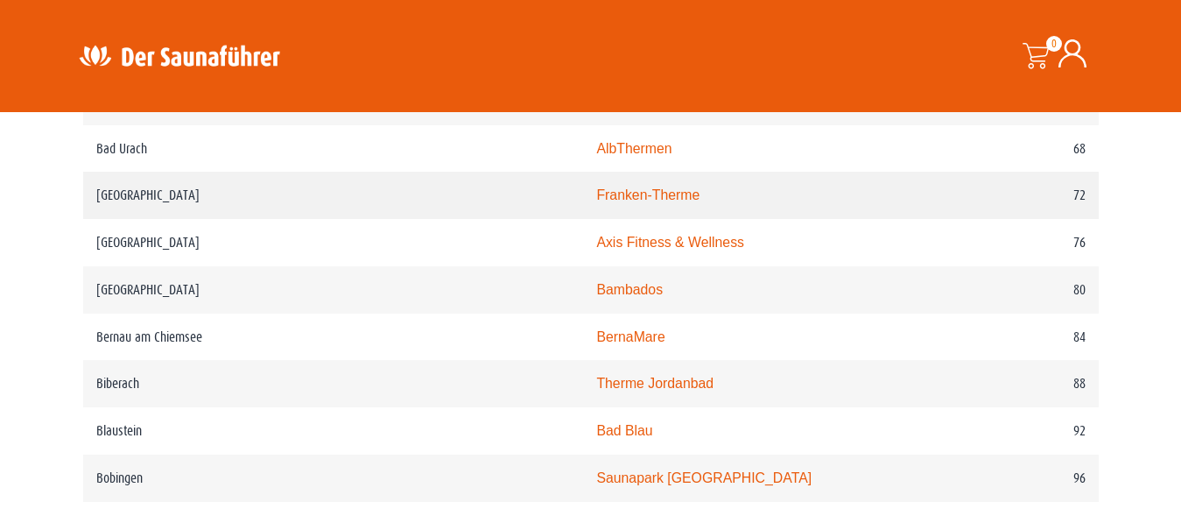
click at [596, 202] on link "Franken-Therme" at bounding box center [647, 194] width 103 height 15
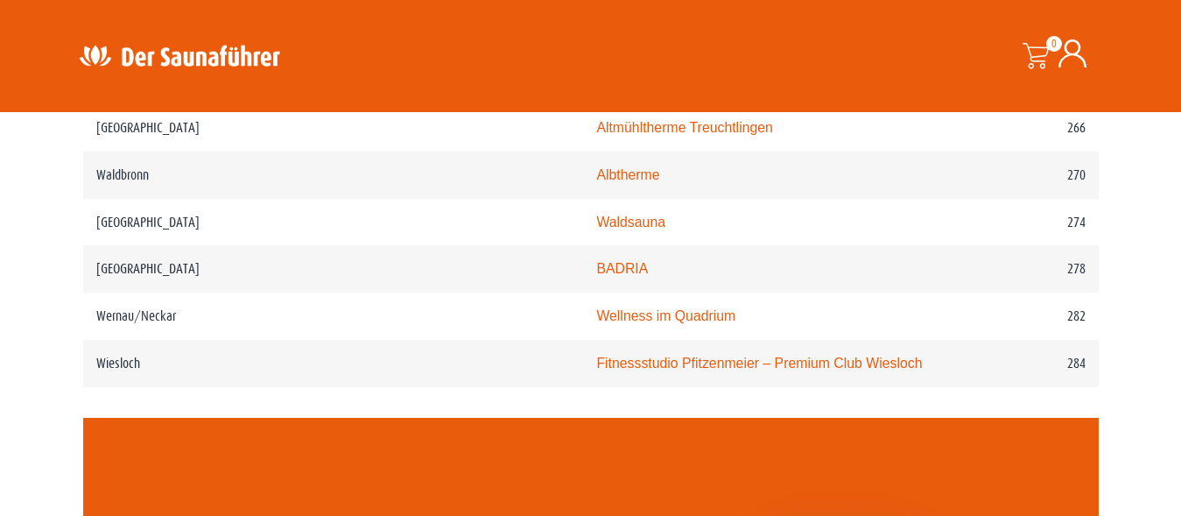
scroll to position [4198, 0]
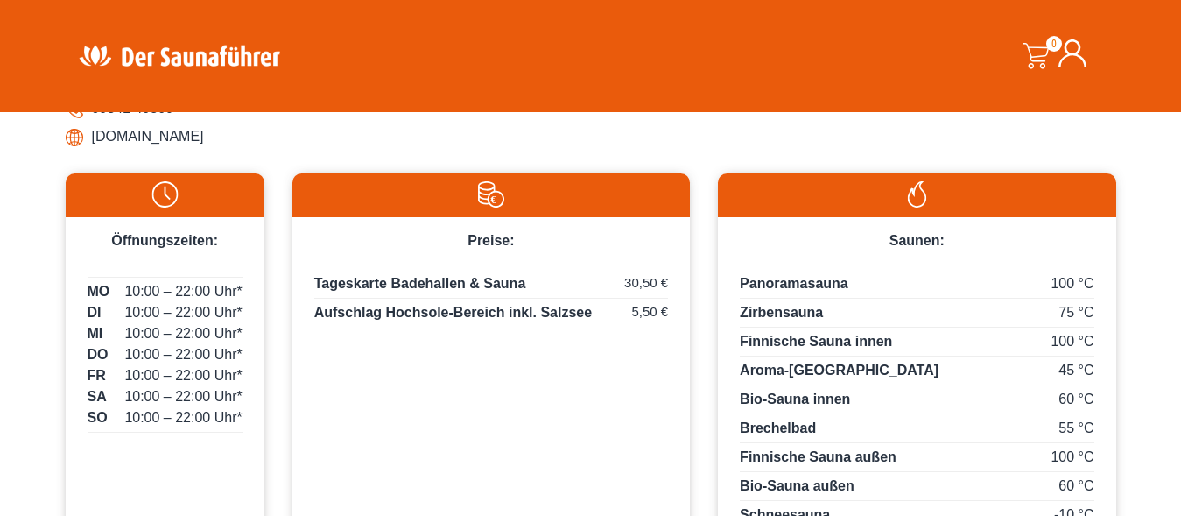
scroll to position [804, 0]
